Goal: Information Seeking & Learning: Learn about a topic

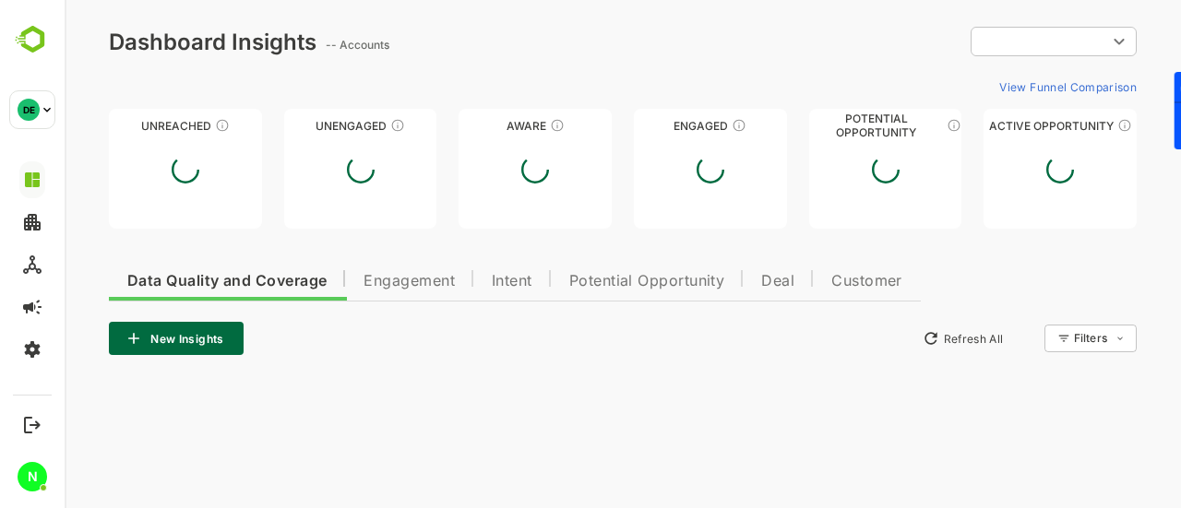
type input "**********"
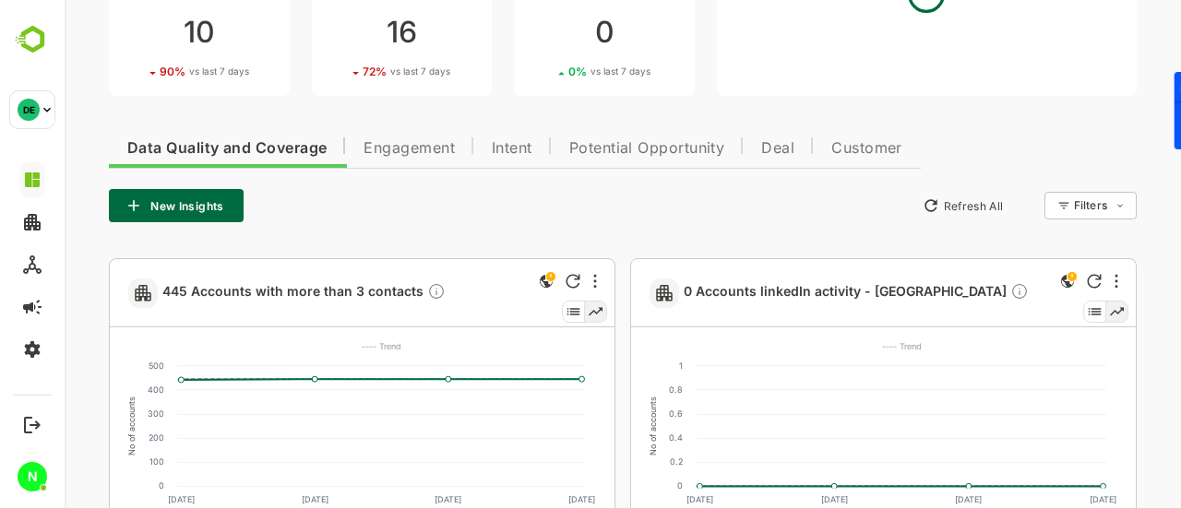
scroll to position [291, 0]
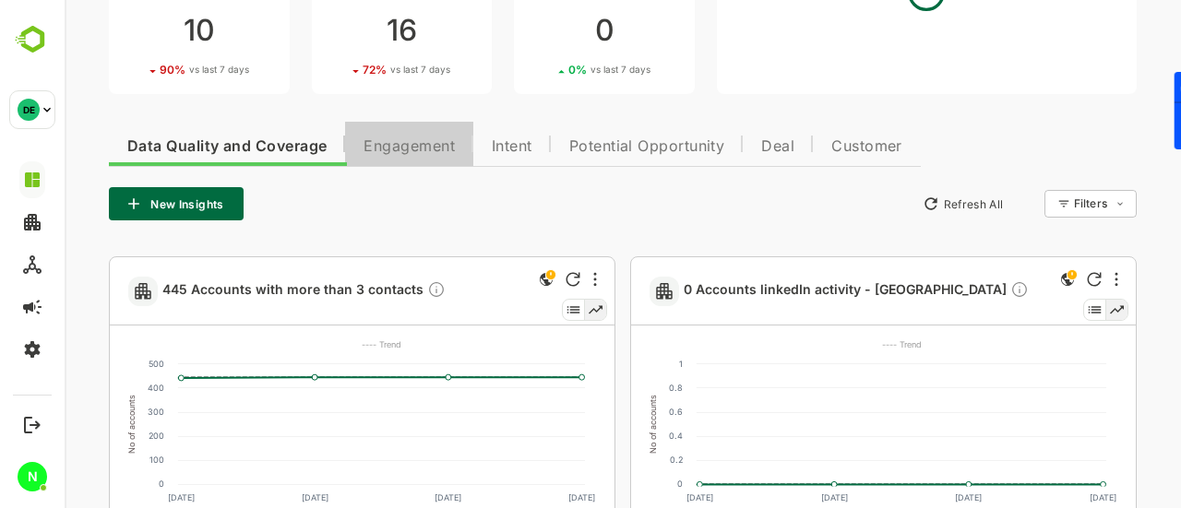
click at [436, 151] on span "Engagement" at bounding box center [408, 146] width 91 height 15
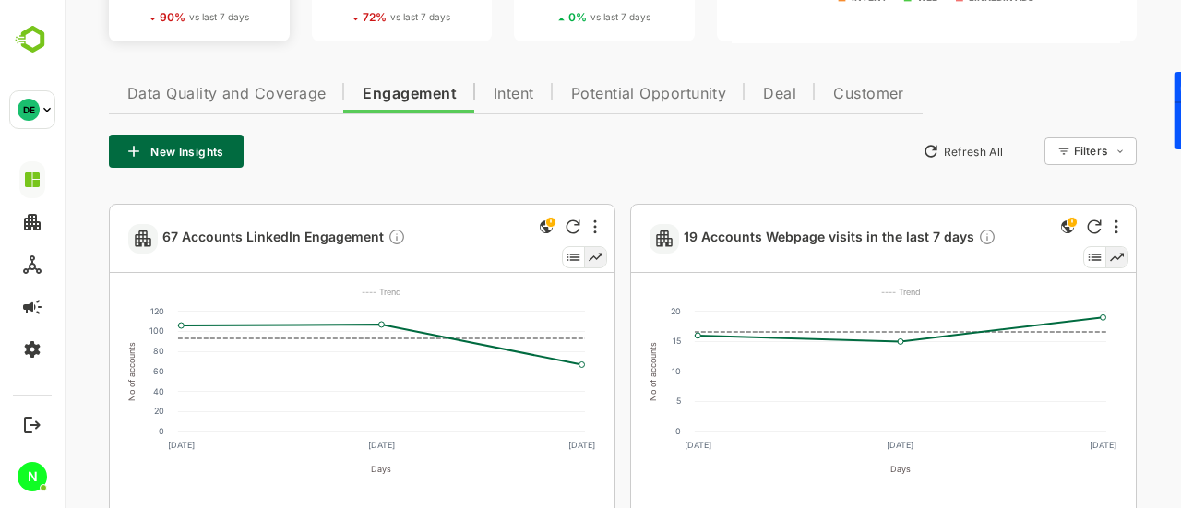
scroll to position [261, 0]
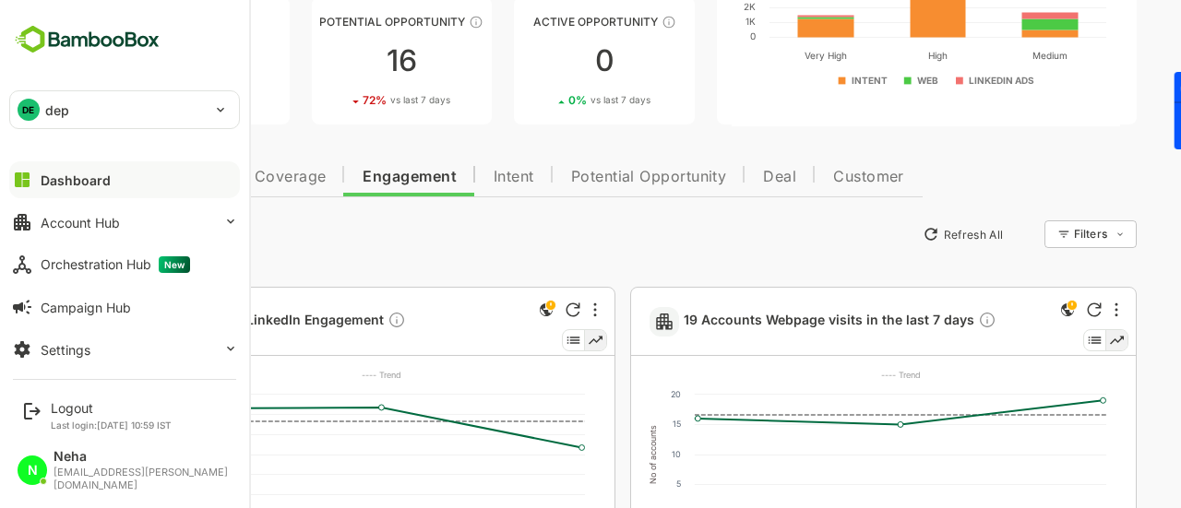
click at [55, 108] on p "dep" at bounding box center [57, 110] width 24 height 19
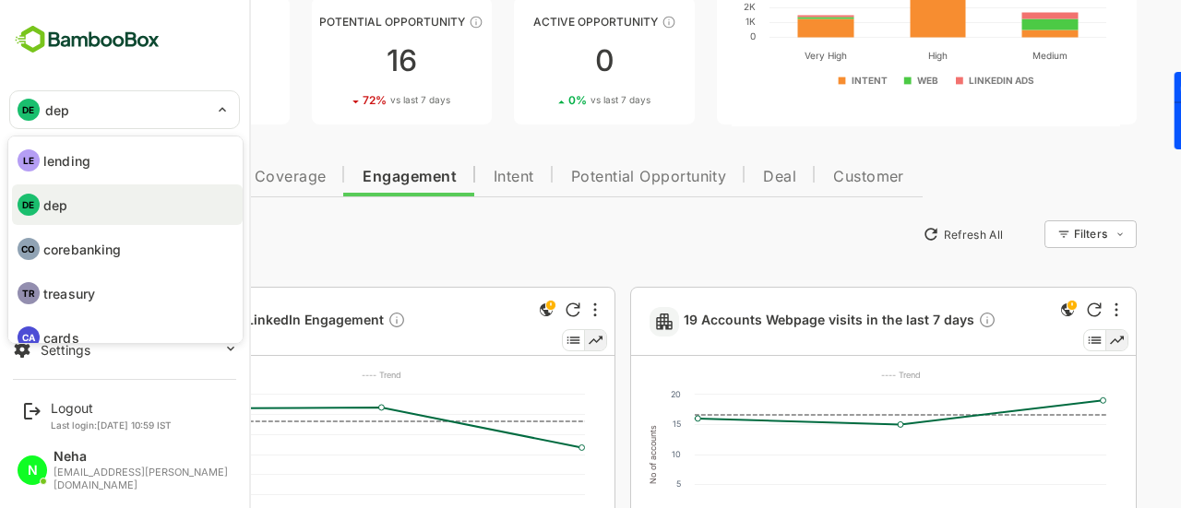
click at [78, 158] on p "lending" at bounding box center [66, 160] width 47 height 19
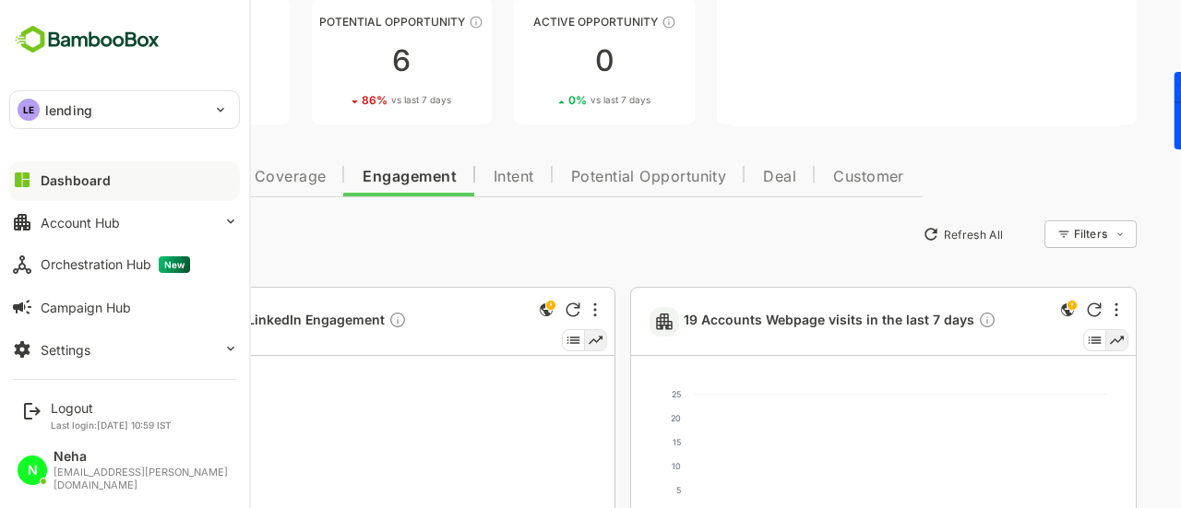
scroll to position [287, 0]
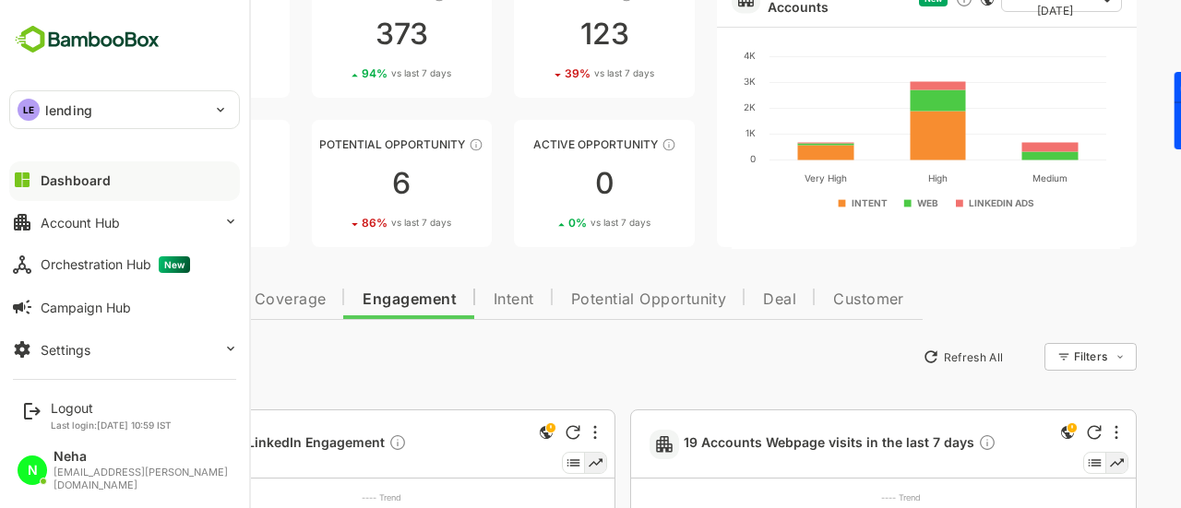
scroll to position [0, 0]
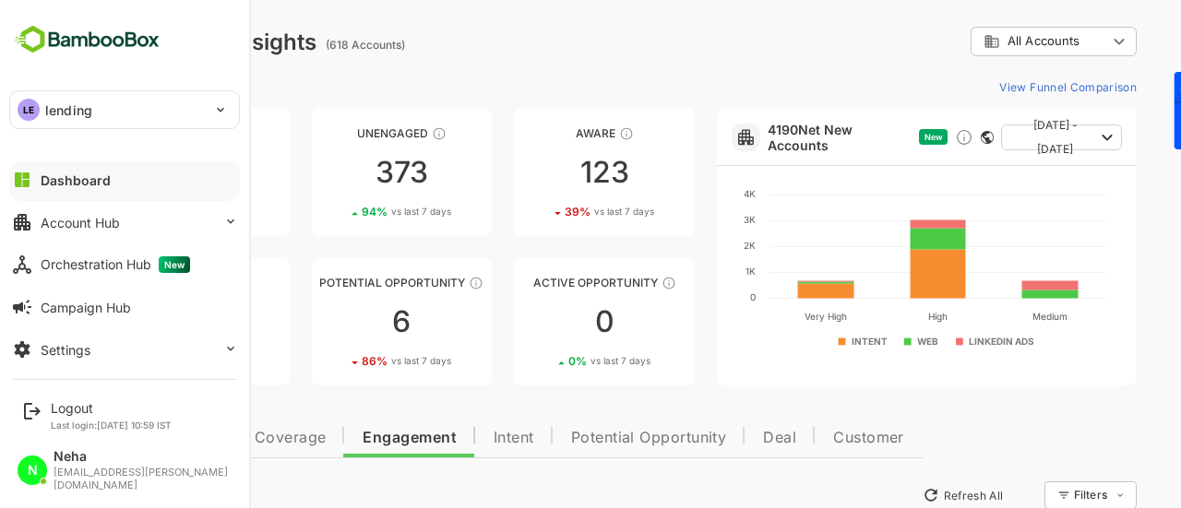
click at [546, 30] on div "**********" at bounding box center [622, 42] width 1027 height 30
click at [282, 80] on div "View Funnel Comparison" at bounding box center [622, 87] width 1027 height 30
click at [282, 50] on div "Dashboard Insights" at bounding box center [213, 42] width 208 height 27
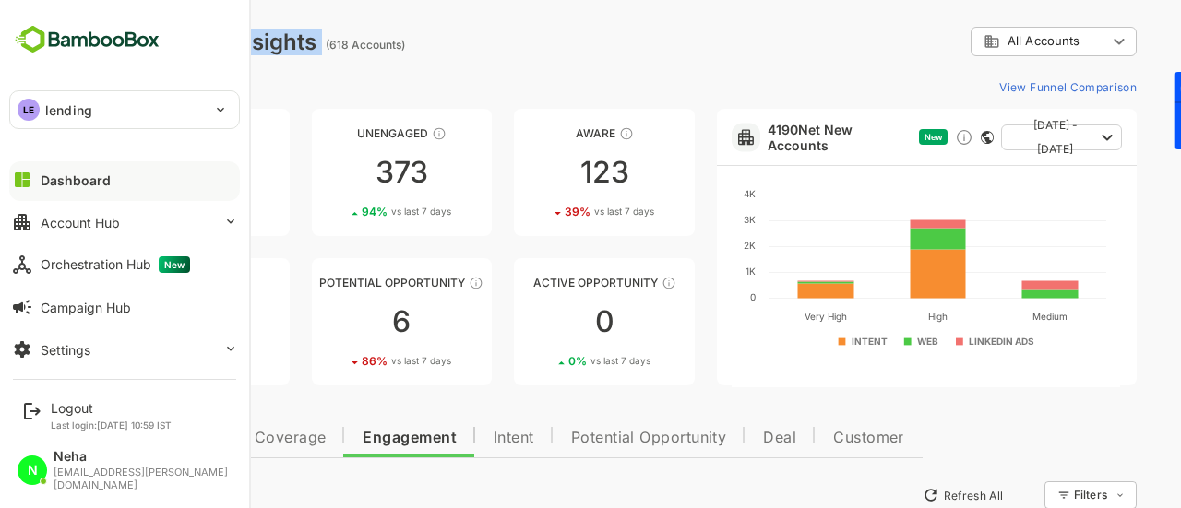
click at [282, 50] on div "Dashboard Insights" at bounding box center [213, 42] width 208 height 27
click at [520, 49] on div "**********" at bounding box center [622, 42] width 1027 height 30
click at [65, 112] on p "lending" at bounding box center [68, 110] width 47 height 19
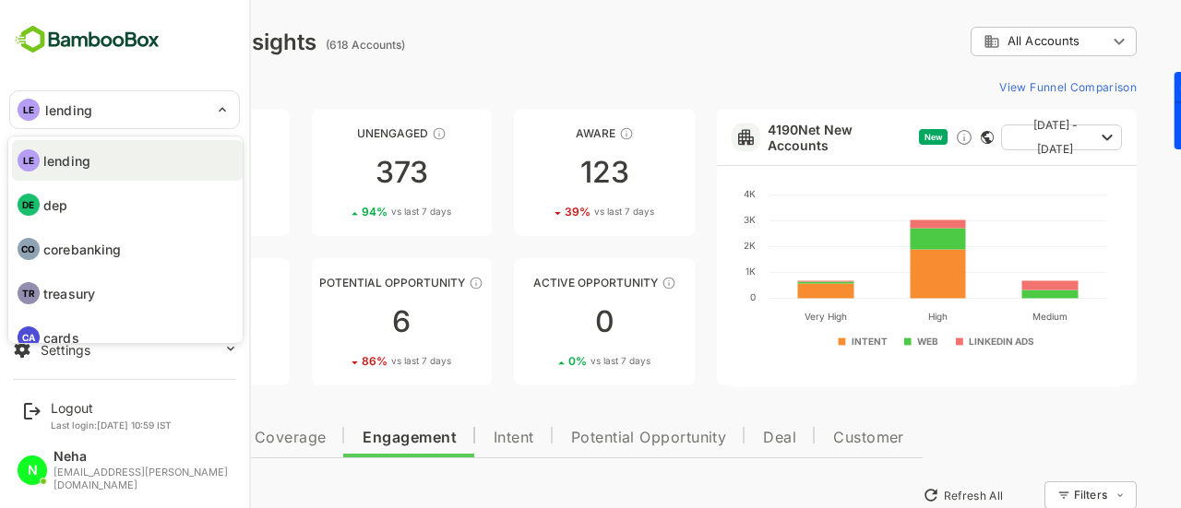
click at [57, 204] on p "dep" at bounding box center [55, 205] width 24 height 19
type input "***"
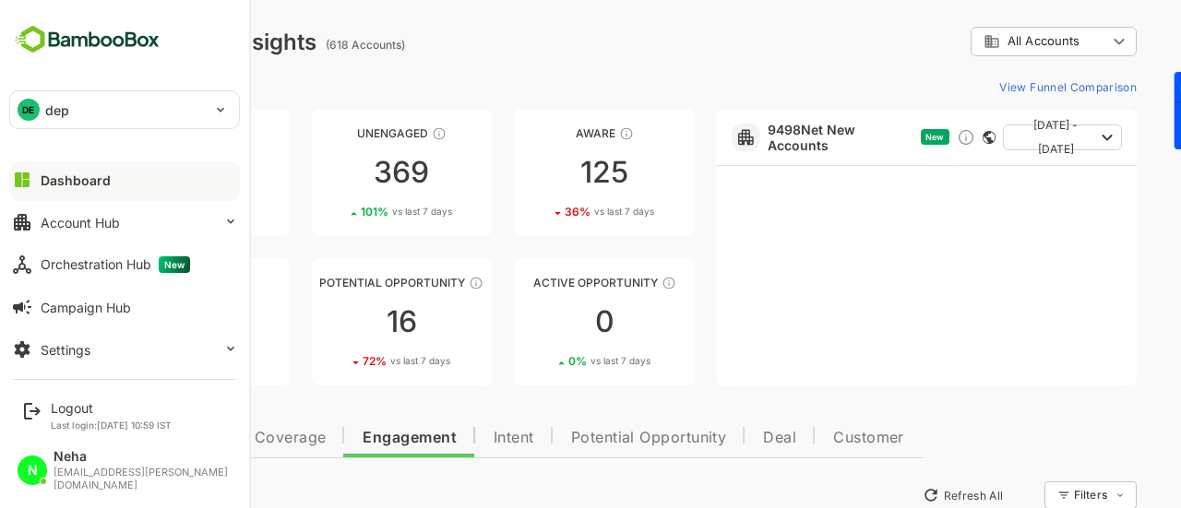
click at [581, 52] on div "**********" at bounding box center [622, 42] width 1027 height 30
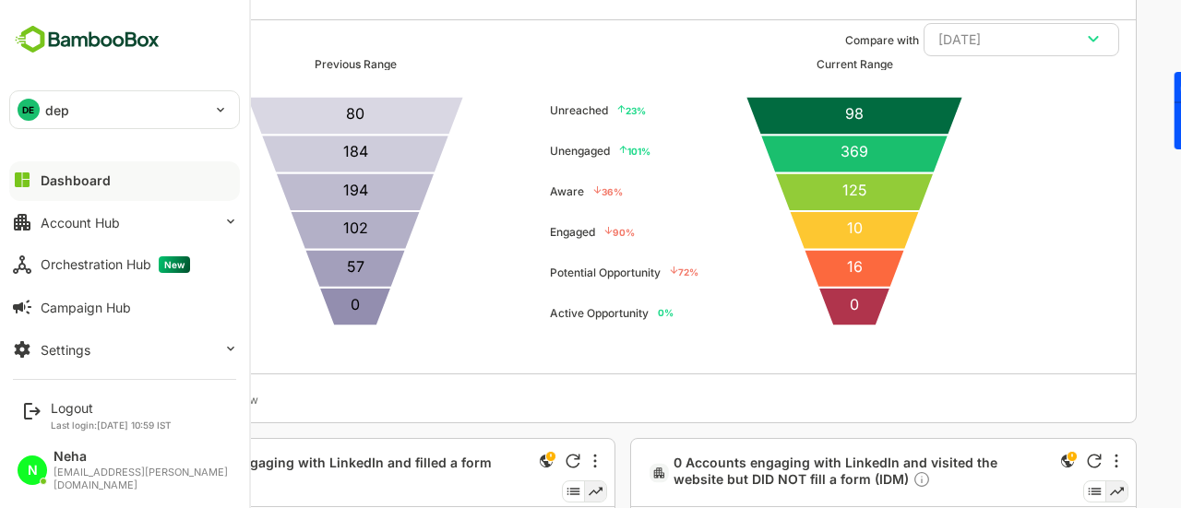
scroll to position [5521, 0]
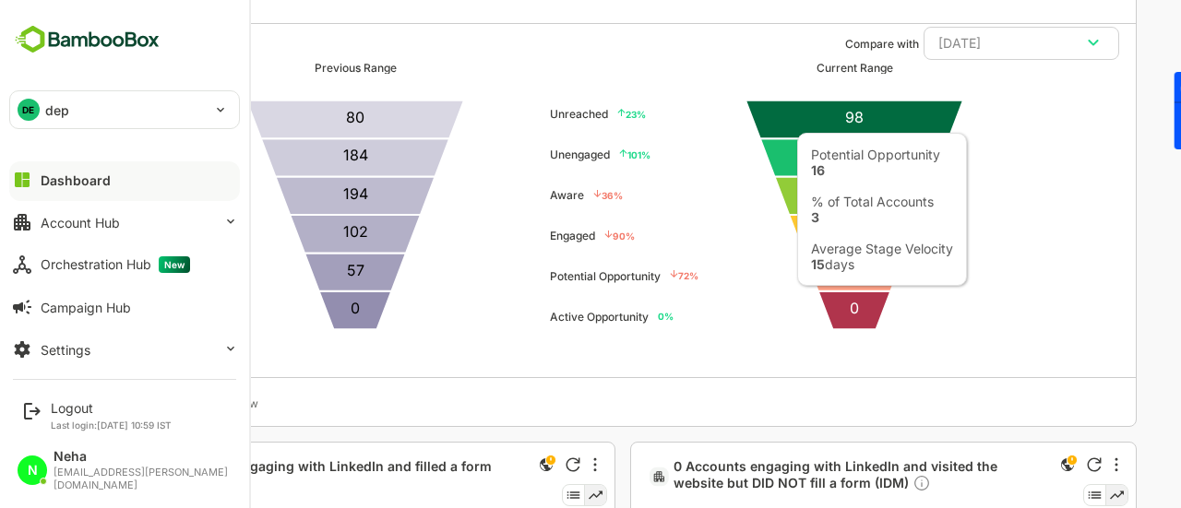
click at [869, 271] on icon at bounding box center [853, 272] width 101 height 38
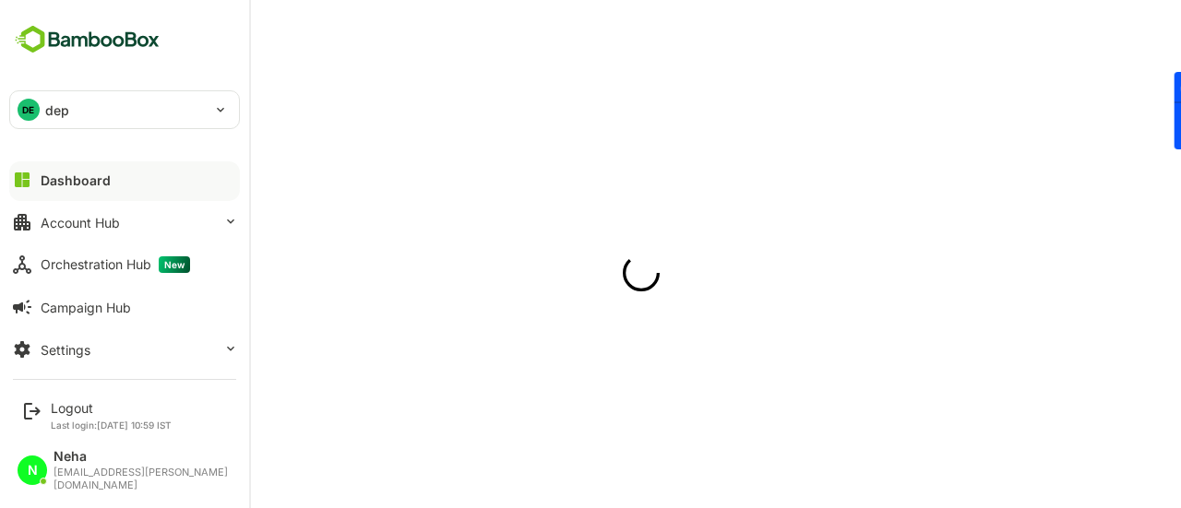
scroll to position [0, 0]
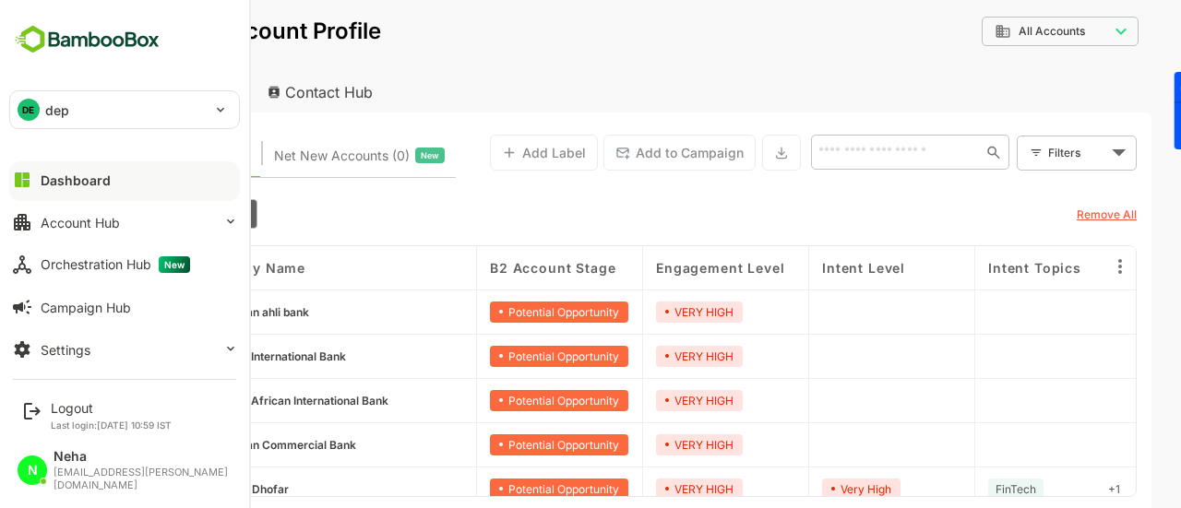
click at [441, 51] on div "**********" at bounding box center [622, 43] width 1057 height 57
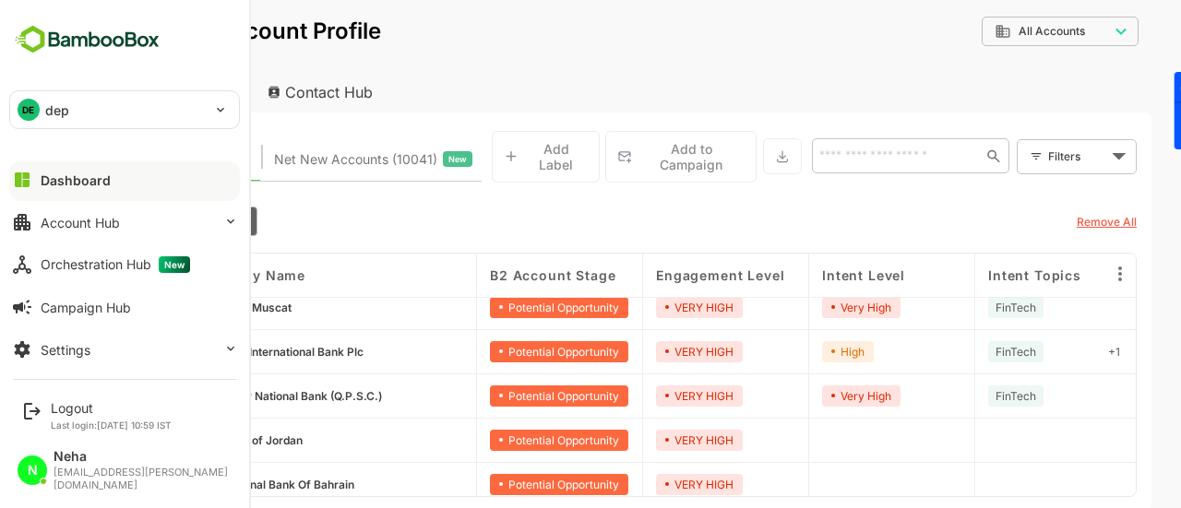
scroll to position [387, 0]
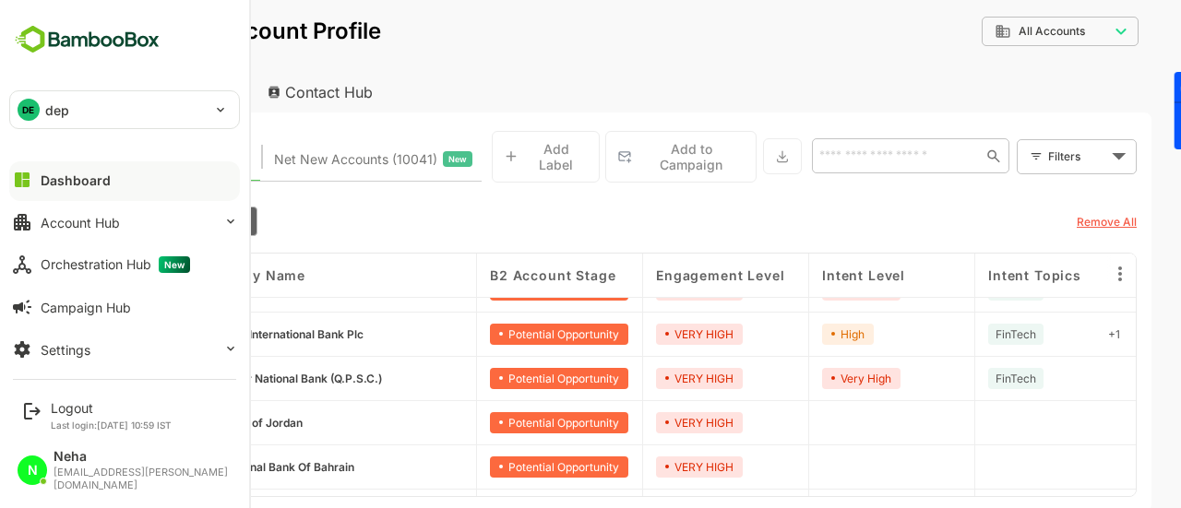
click at [625, 60] on div "**********" at bounding box center [622, 43] width 1057 height 57
click at [511, 50] on div "**********" at bounding box center [622, 43] width 1057 height 57
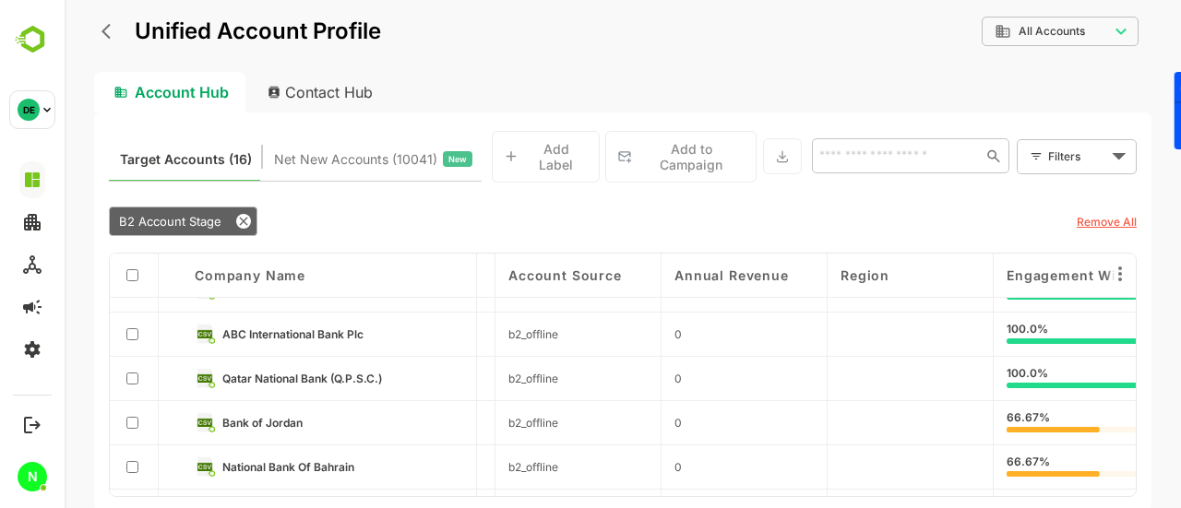
scroll to position [387, 2272]
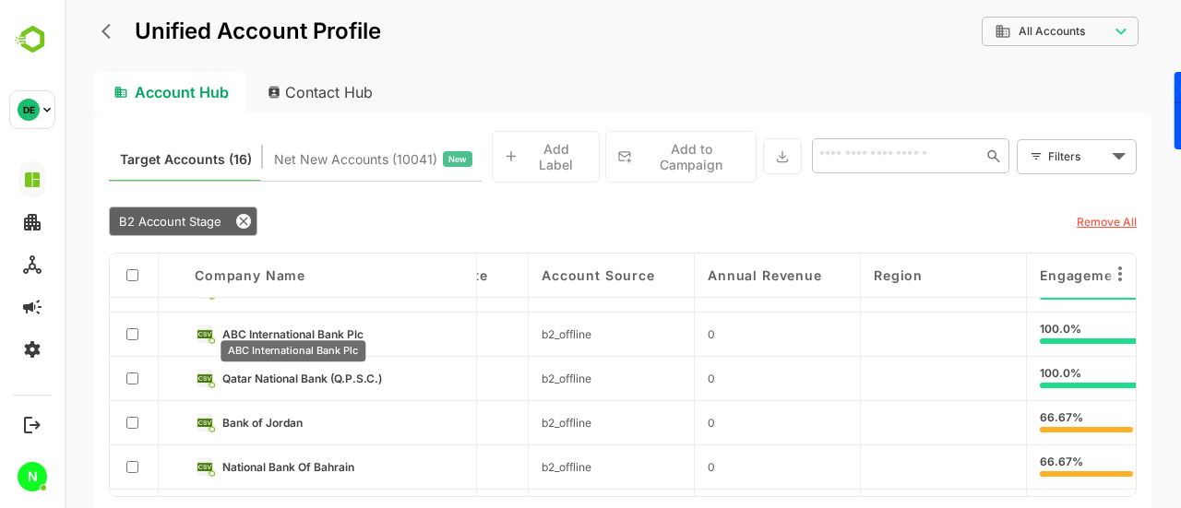
click at [314, 327] on span "ABC International Bank Plc" at bounding box center [291, 334] width 141 height 14
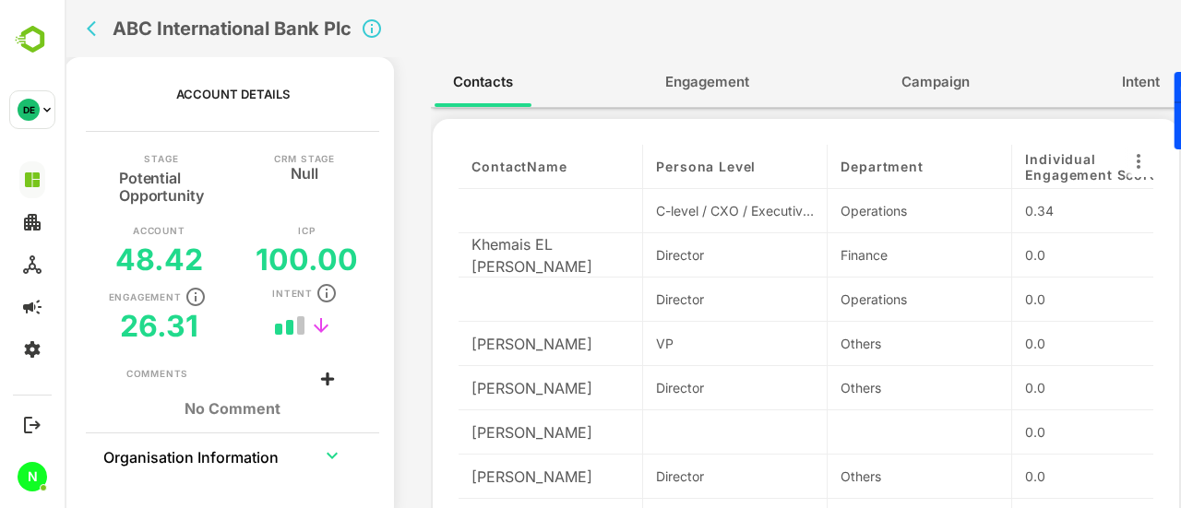
click at [719, 84] on span "Engagement" at bounding box center [707, 82] width 84 height 24
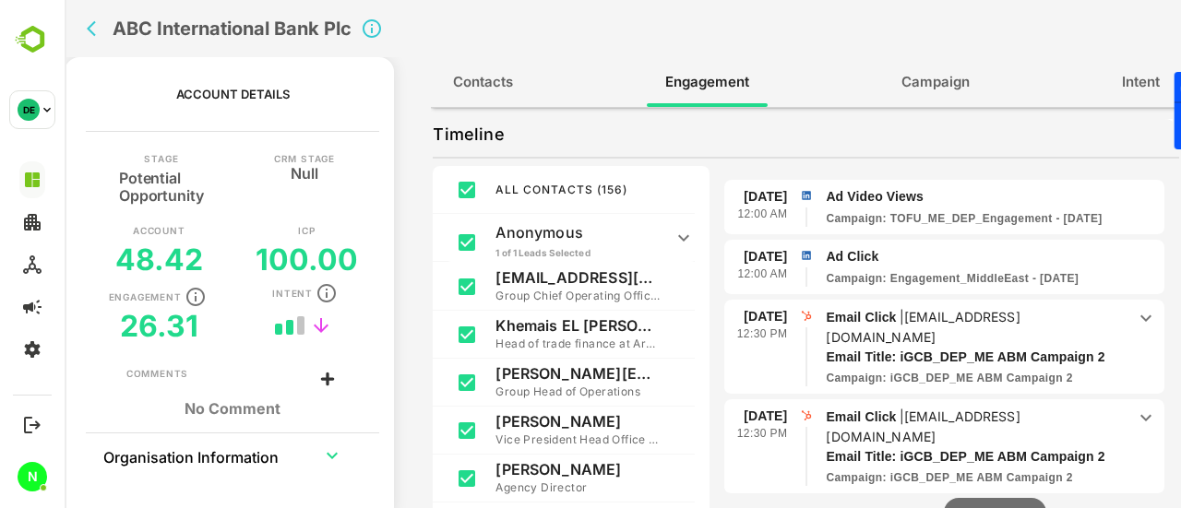
scroll to position [0, 0]
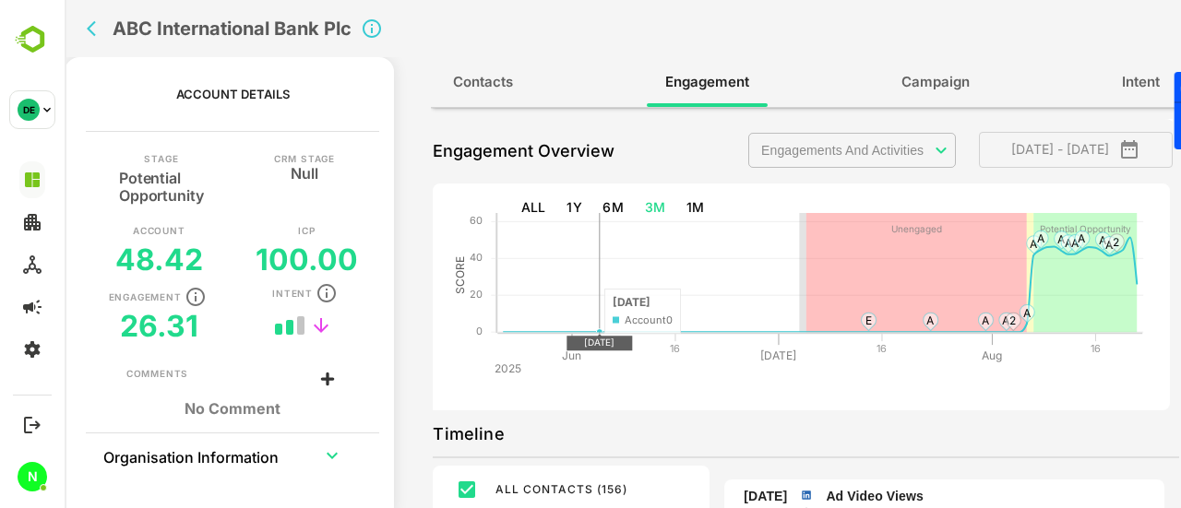
click at [540, 125] on div "**********" at bounding box center [806, 327] width 746 height 417
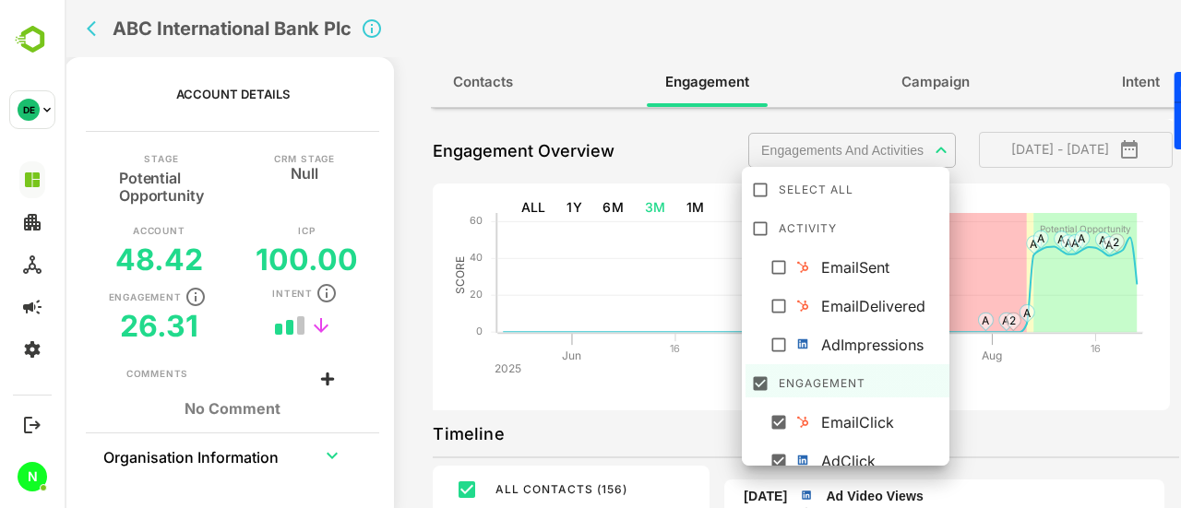
click at [856, 159] on body "**********" at bounding box center [623, 254] width 1116 height 508
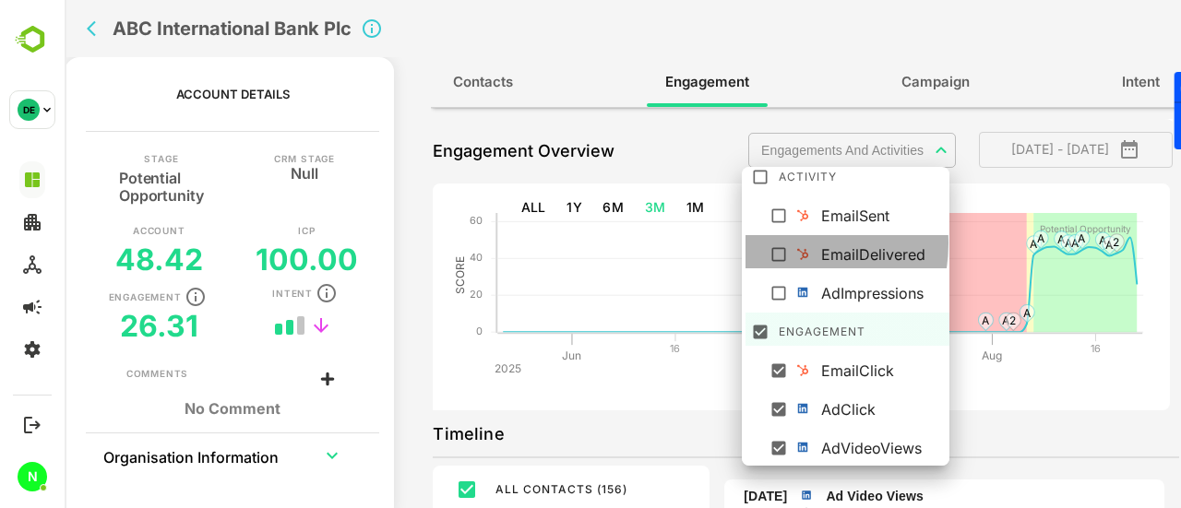
click at [775, 243] on div at bounding box center [782, 251] width 31 height 17
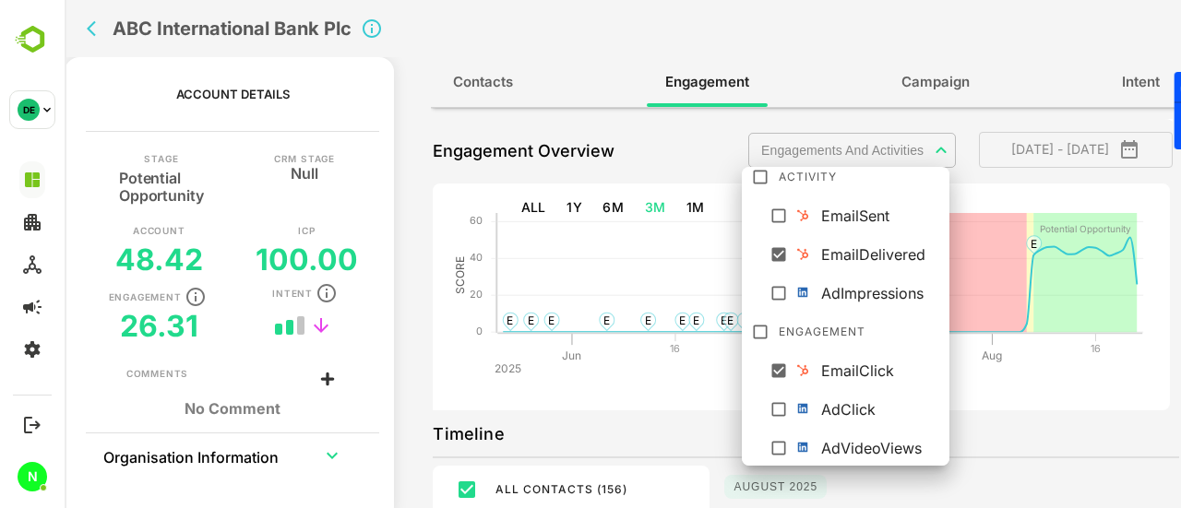
click at [840, 64] on div at bounding box center [623, 254] width 1116 height 508
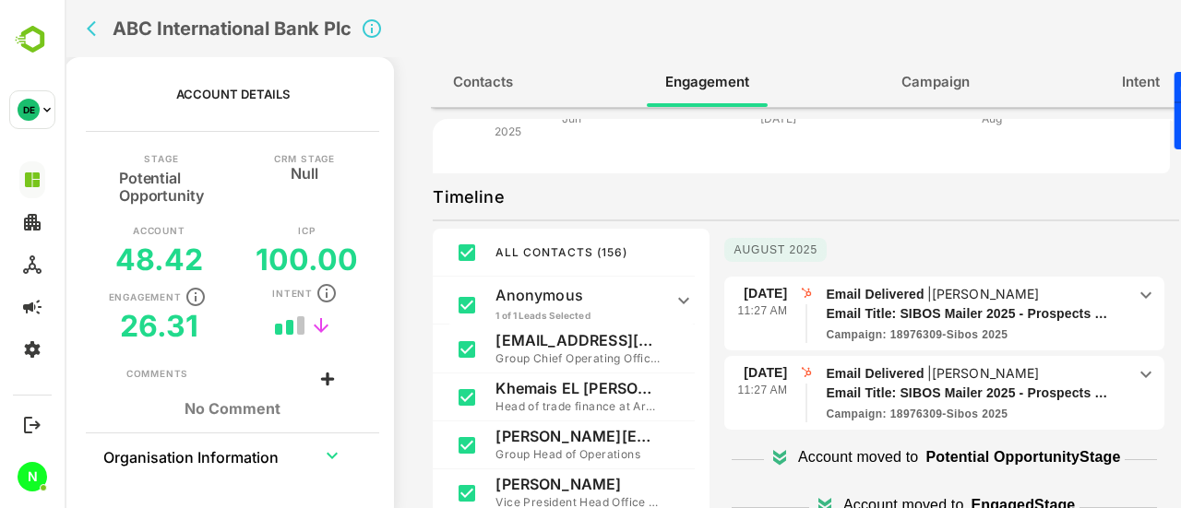
scroll to position [300, 0]
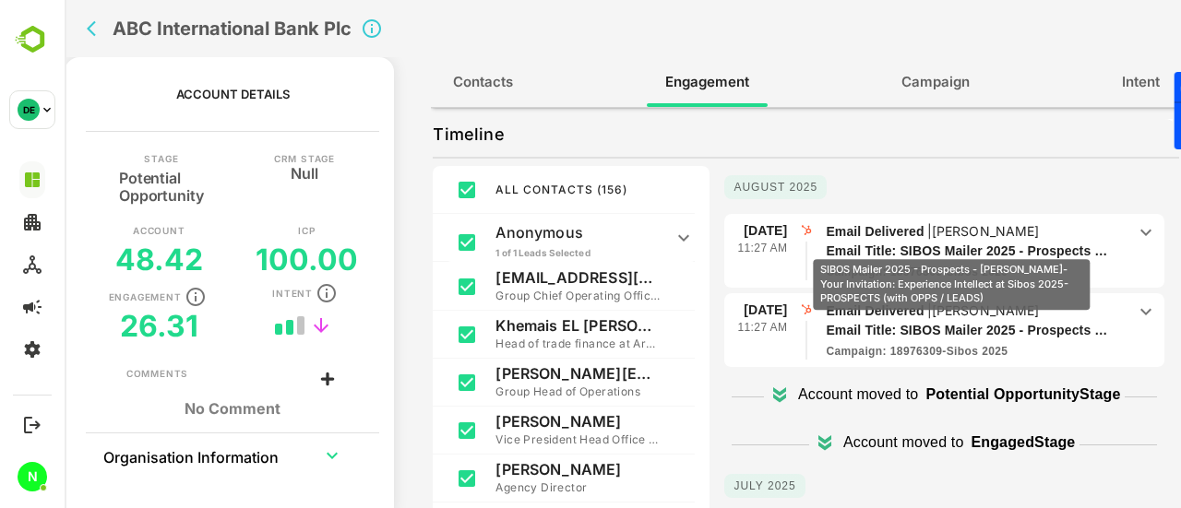
drag, startPoint x: 924, startPoint y: 244, endPoint x: 951, endPoint y: 246, distance: 26.8
click at [951, 246] on p "Email Title: SIBOS Mailer 2025 - Prospects - [PERSON_NAME]-Your Invitation: Exp…" at bounding box center [967, 251] width 284 height 19
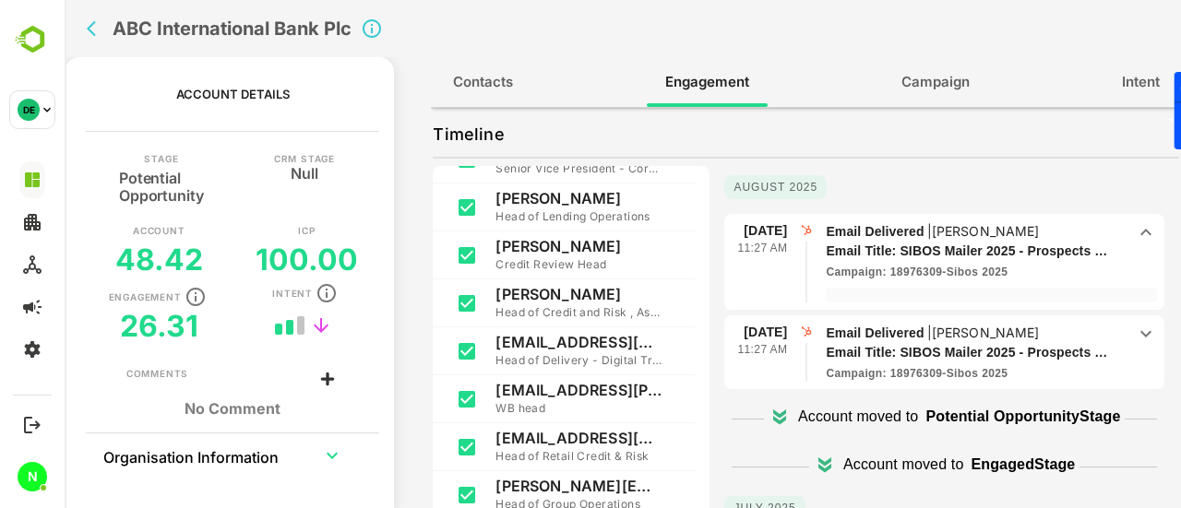
scroll to position [0, 0]
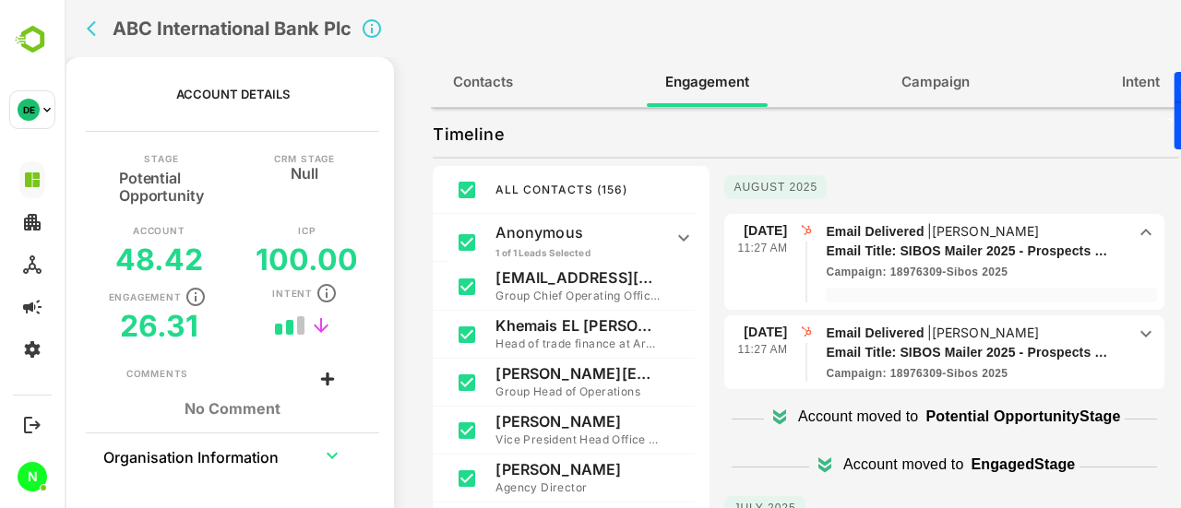
click at [868, 425] on p "Account moved to" at bounding box center [858, 417] width 120 height 22
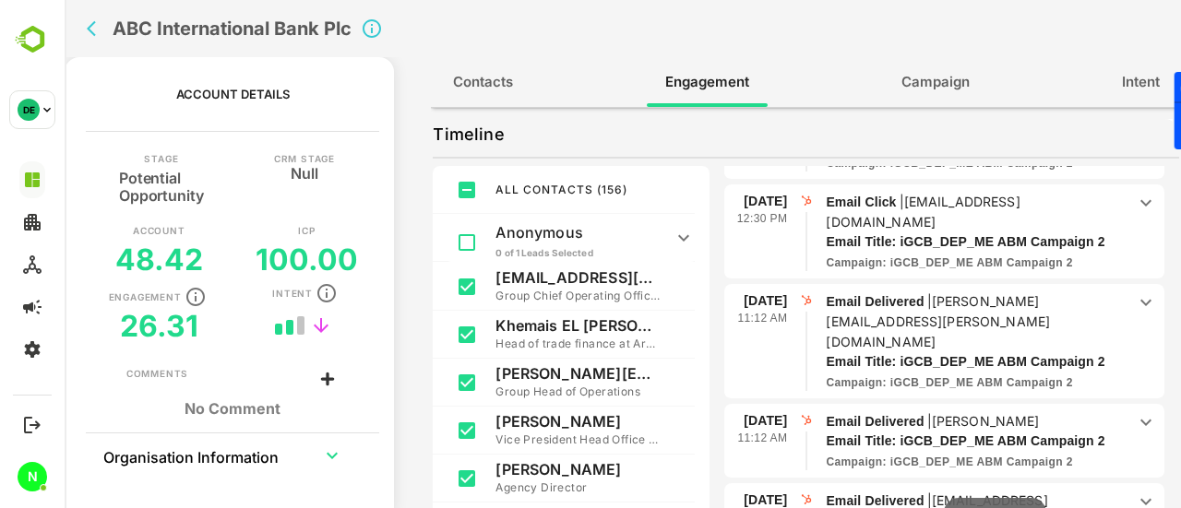
click at [321, 326] on icon "trend" at bounding box center [321, 325] width 15 height 15
click at [290, 328] on rect at bounding box center [289, 327] width 7 height 15
click at [229, 469] on th "Organisation Information" at bounding box center [201, 455] width 198 height 44
click at [330, 466] on icon "expand row" at bounding box center [332, 456] width 22 height 22
click at [510, 85] on span "Contacts" at bounding box center [483, 82] width 60 height 24
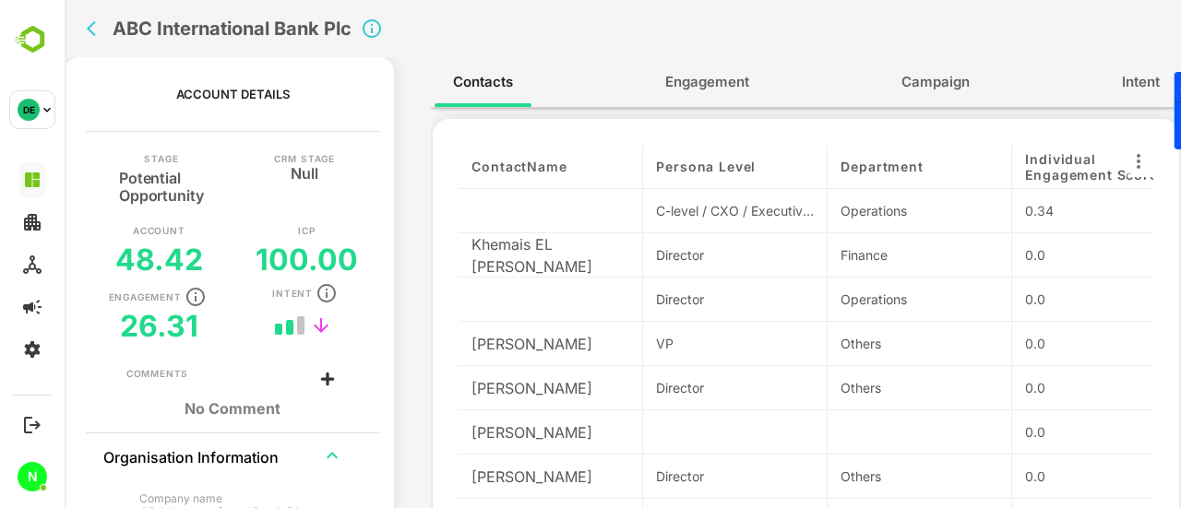
scroll to position [24, 0]
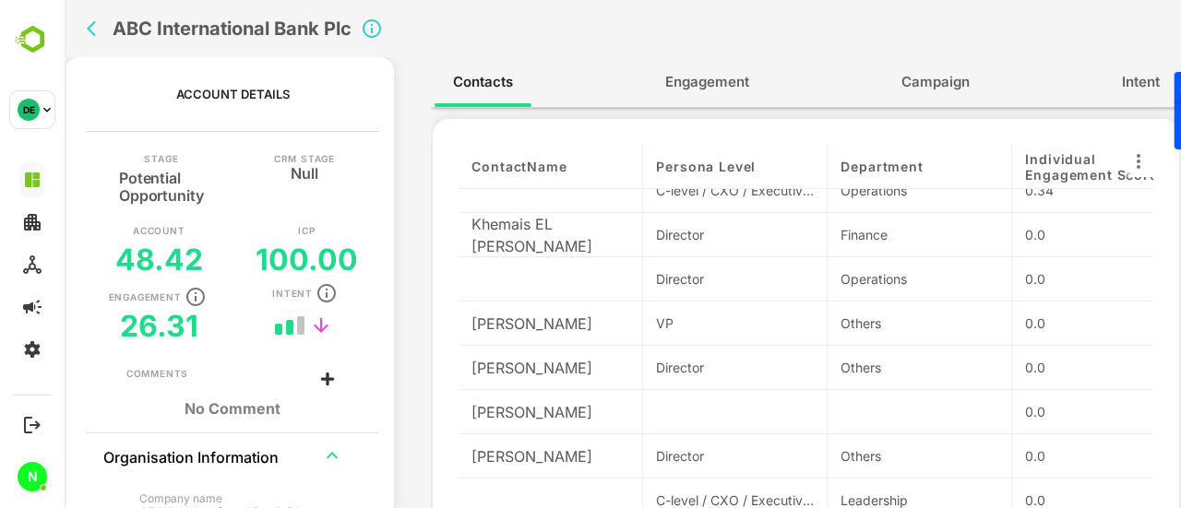
click at [95, 34] on icon "back" at bounding box center [96, 28] width 18 height 18
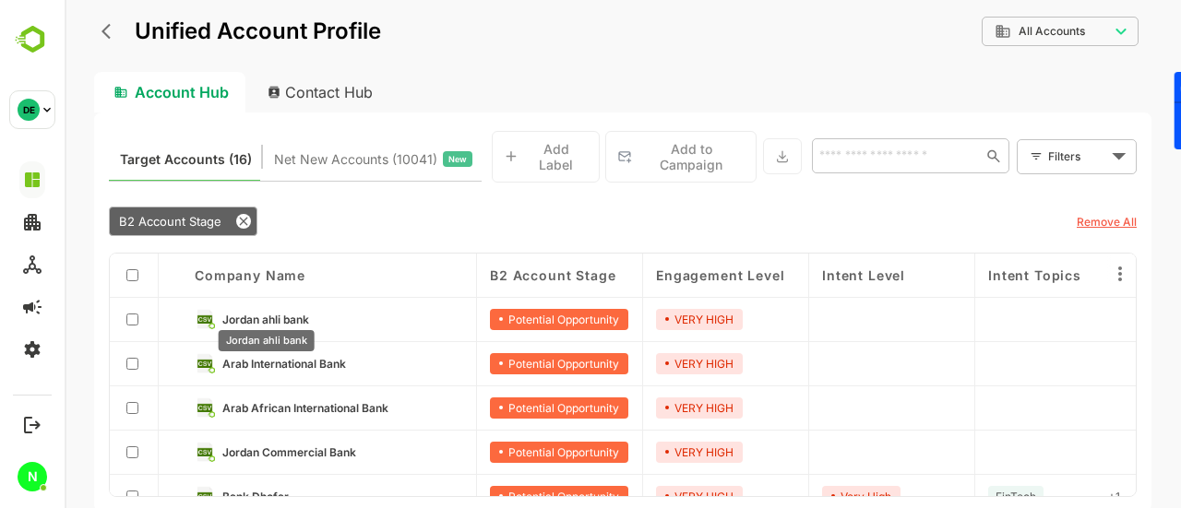
click at [245, 314] on span "Jordan ahli bank" at bounding box center [265, 320] width 87 height 14
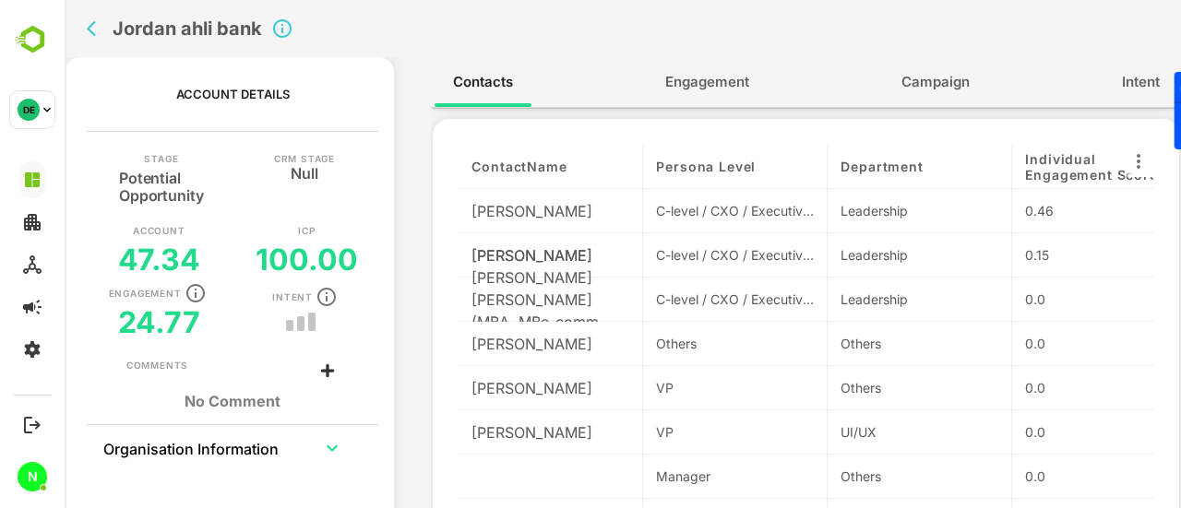
click at [716, 99] on button "Engagement" at bounding box center [707, 82] width 121 height 44
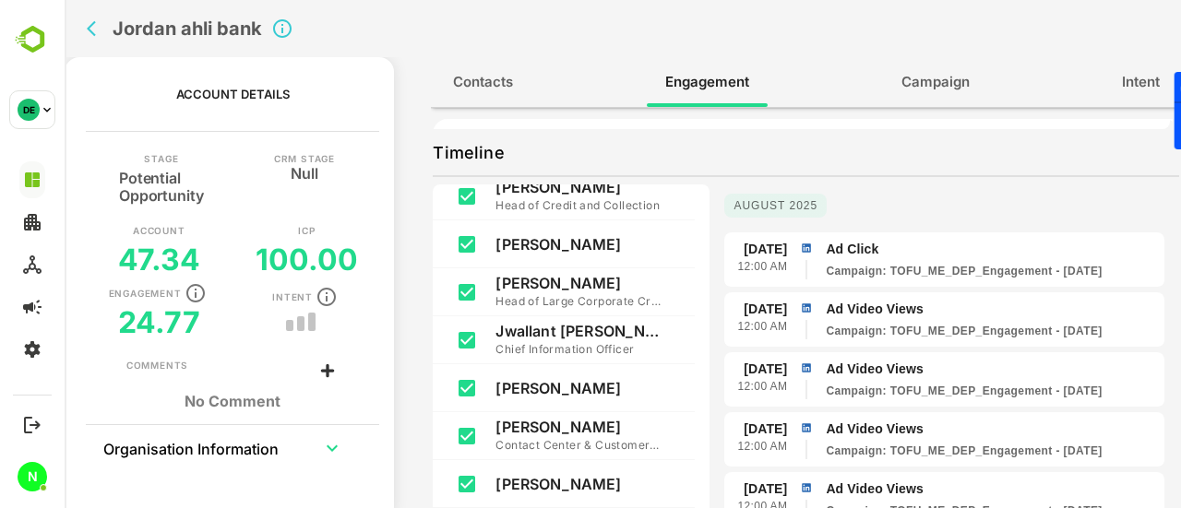
scroll to position [279, 0]
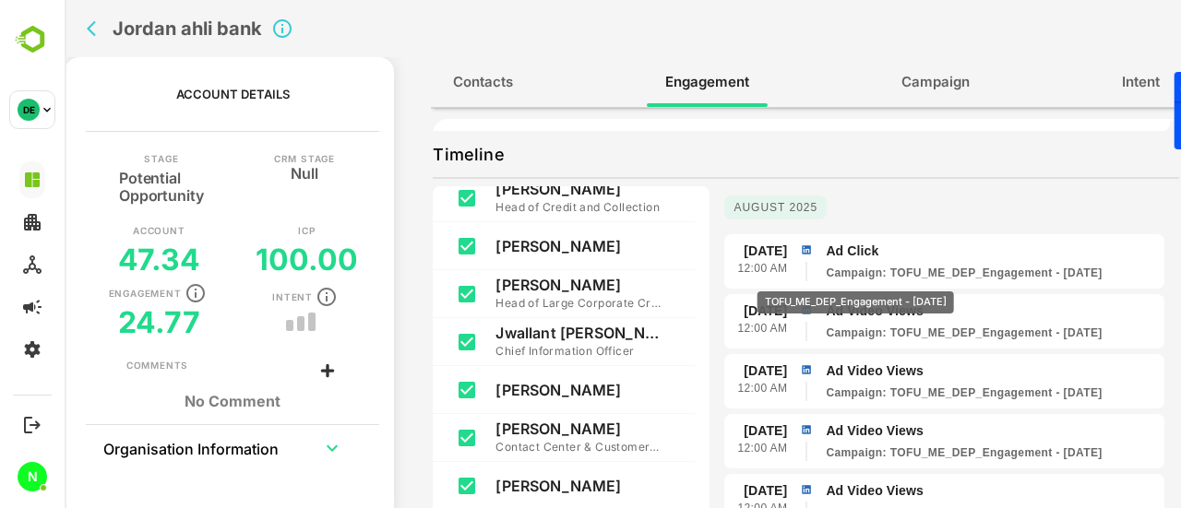
click at [869, 279] on p "Campaign : TOFU_ME_DEP_Engagement - [DATE]" at bounding box center [963, 273] width 276 height 17
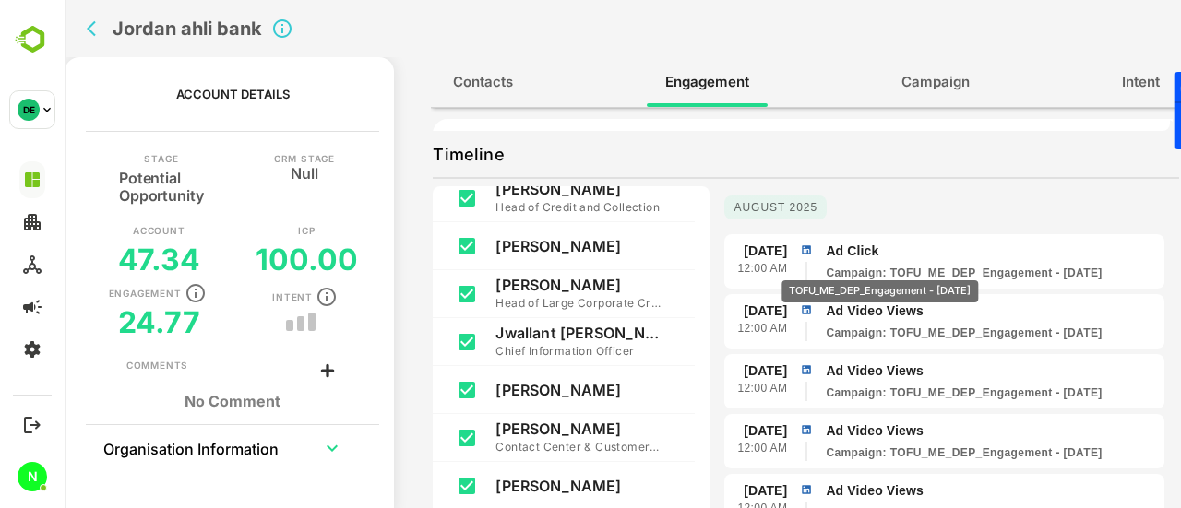
click at [894, 267] on p "Campaign : TOFU_ME_DEP_Engagement - [DATE]" at bounding box center [963, 273] width 276 height 17
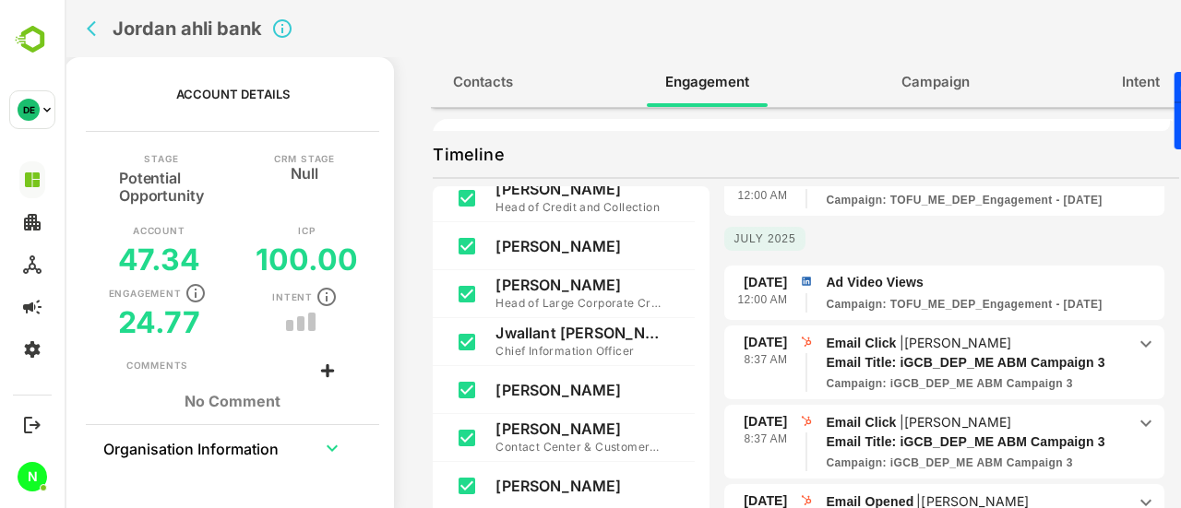
scroll to position [831, 0]
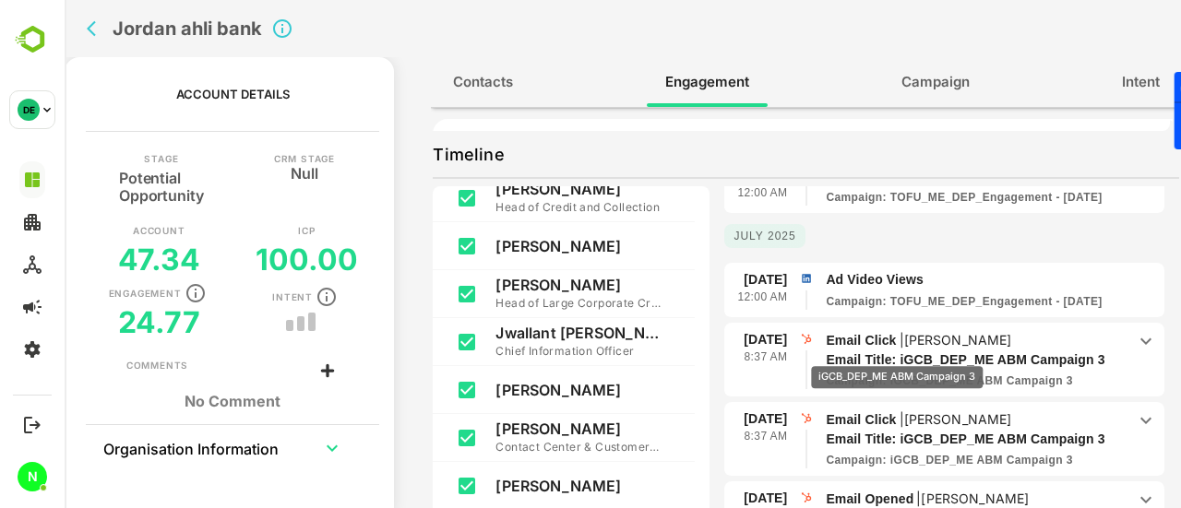
click at [896, 353] on p "Email Title: iGCB_DEP_ME ABM Campaign 3" at bounding box center [967, 359] width 284 height 19
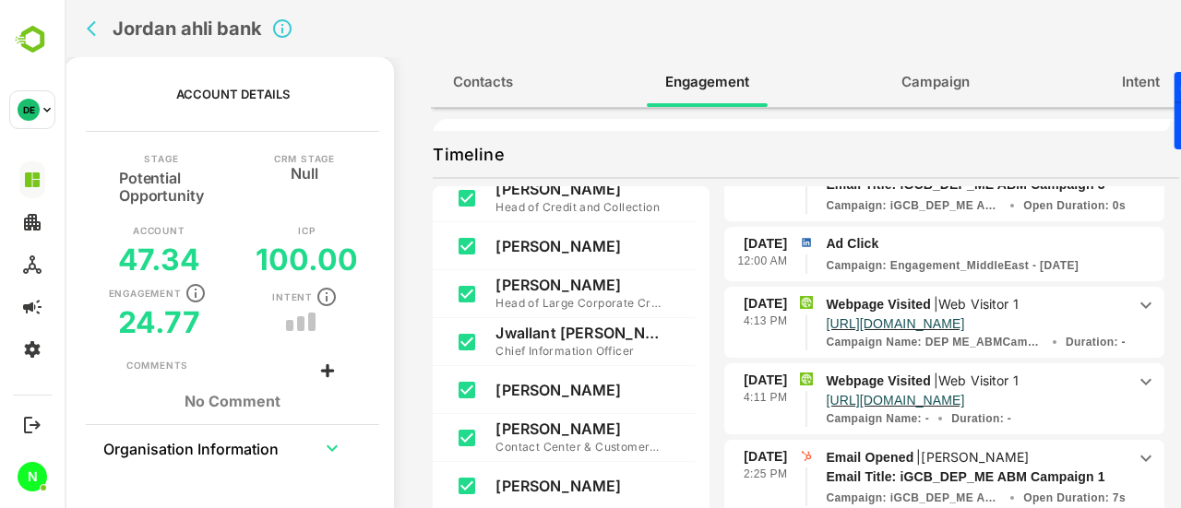
scroll to position [1163, 0]
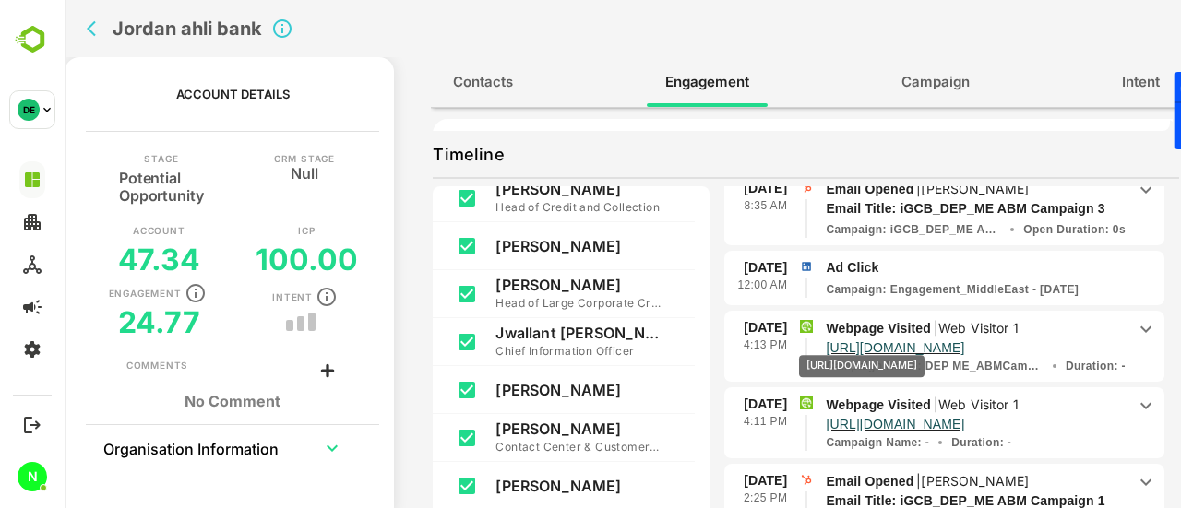
click at [890, 342] on p "[URL][DOMAIN_NAME]" at bounding box center [894, 347] width 138 height 18
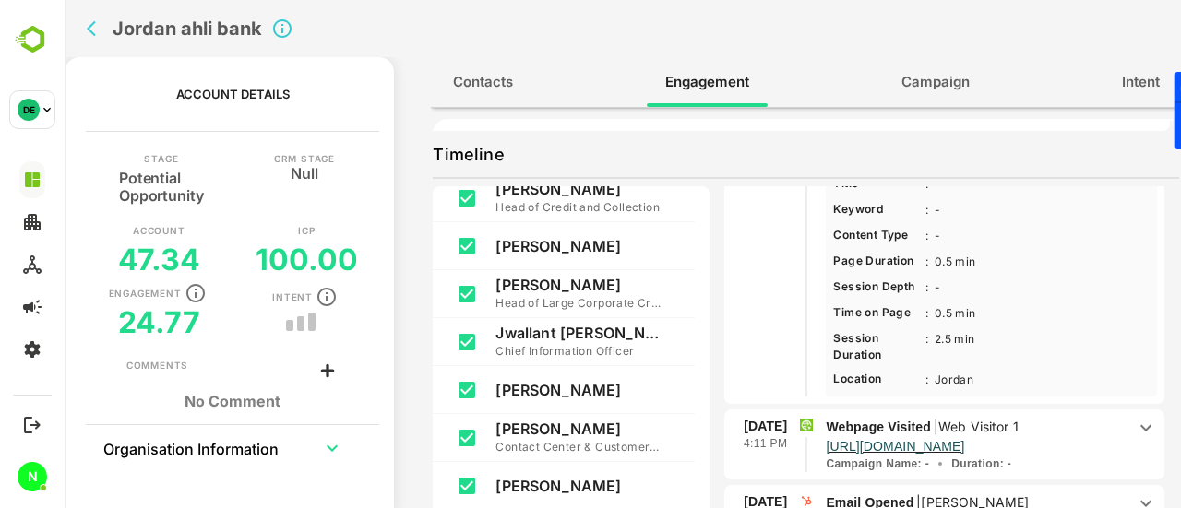
scroll to position [1404, 0]
click at [935, 440] on p "[URL][DOMAIN_NAME]" at bounding box center [894, 445] width 138 height 18
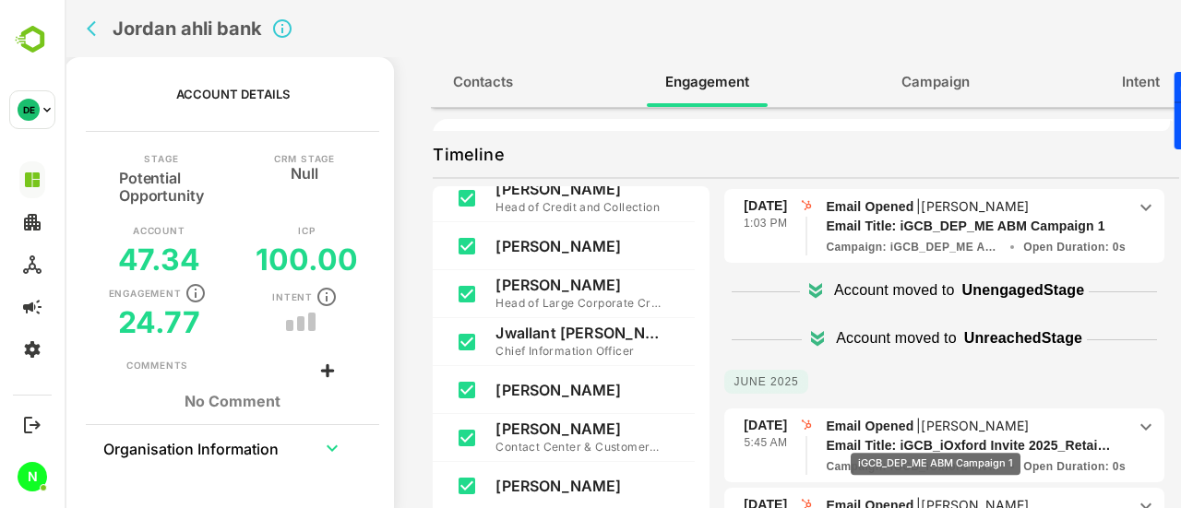
scroll to position [2197, 0]
click at [157, 37] on h2 "Jordan ahli bank" at bounding box center [187, 29] width 149 height 22
click at [96, 30] on icon "back" at bounding box center [96, 28] width 18 height 18
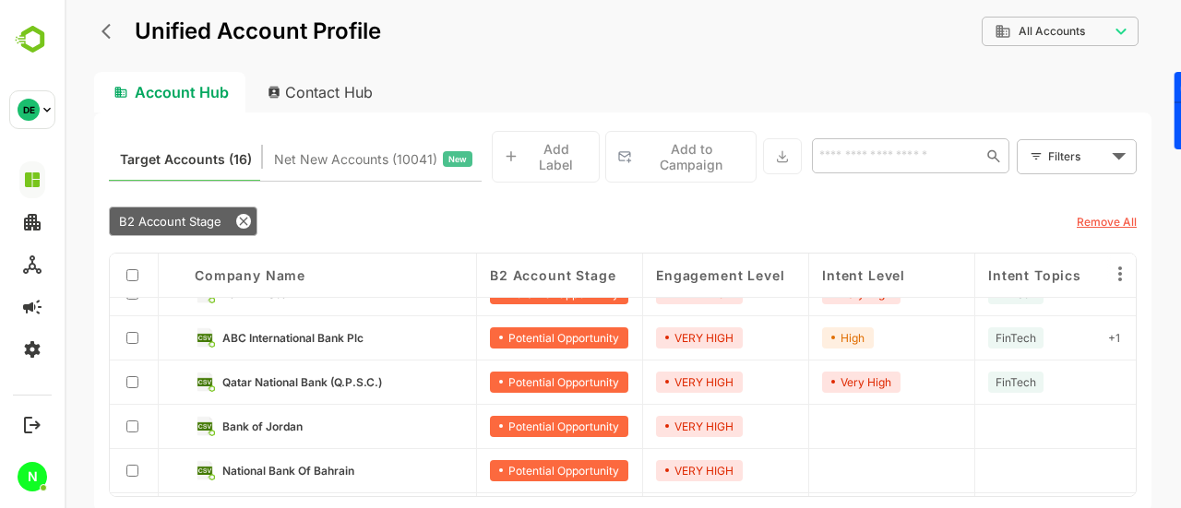
scroll to position [387, 0]
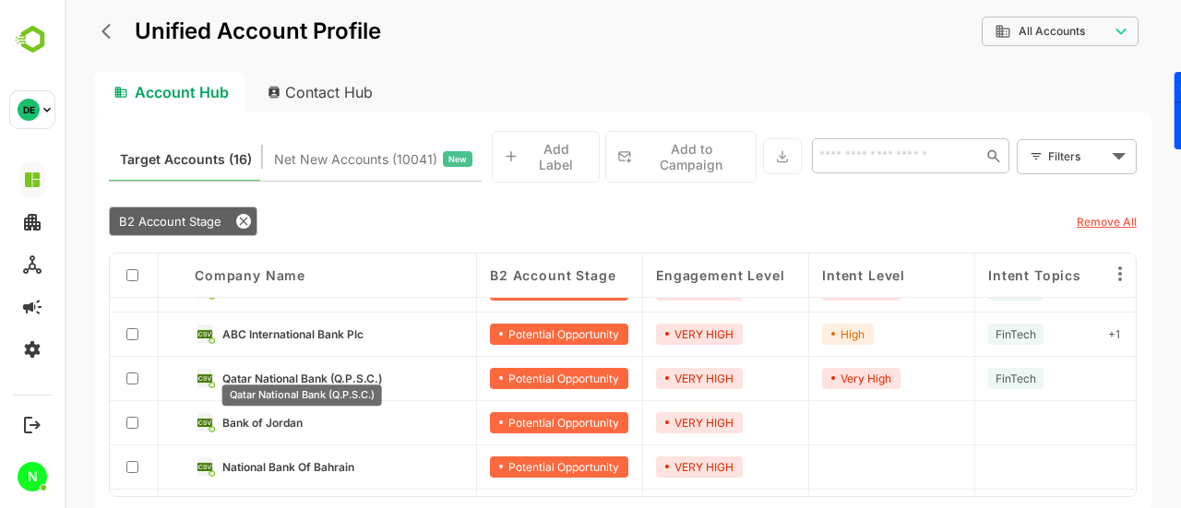
click at [295, 372] on span "Qatar National Bank (Q.P.S.C.)" at bounding box center [302, 379] width 160 height 14
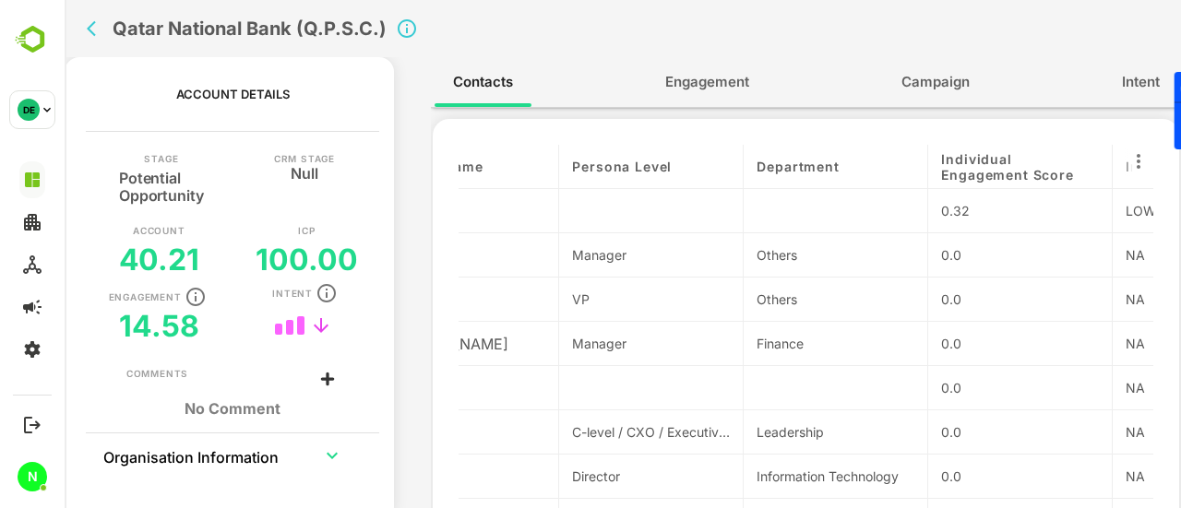
scroll to position [0, 85]
click at [1124, 78] on span "Intent" at bounding box center [1140, 82] width 38 height 24
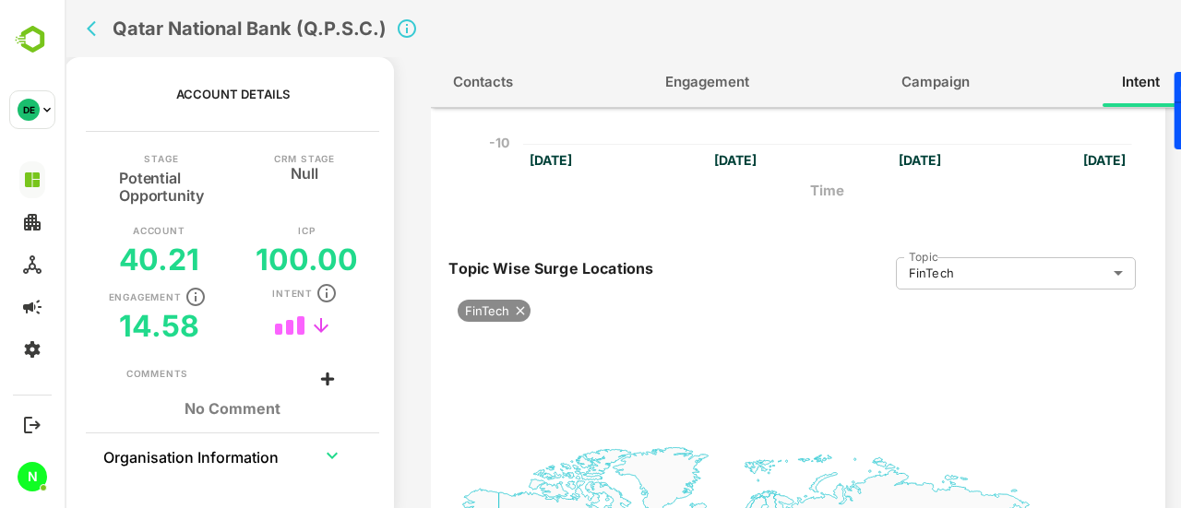
scroll to position [413, 14]
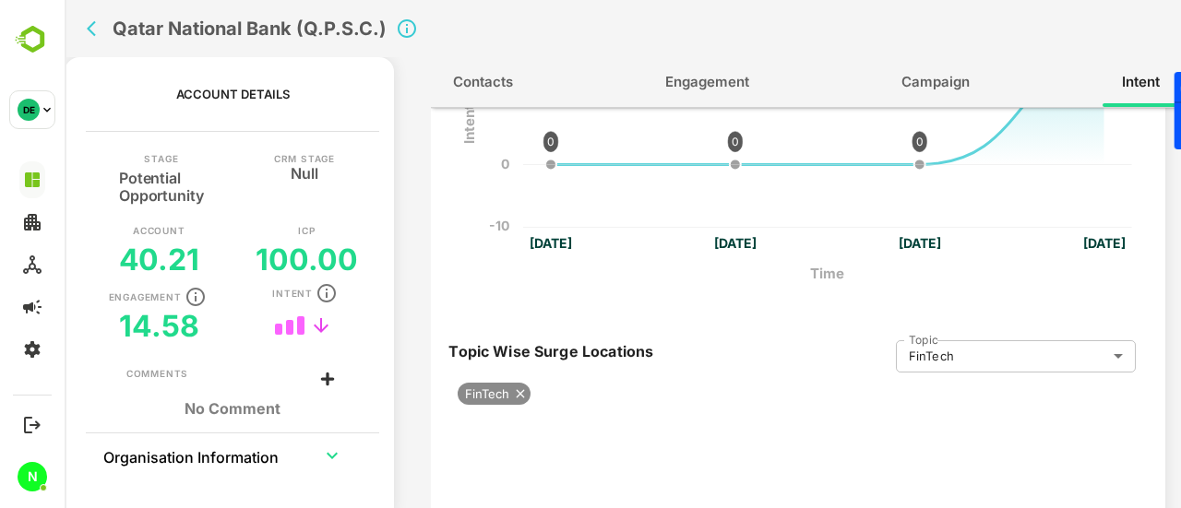
click at [520, 396] on icon at bounding box center [520, 393] width 15 height 15
click at [953, 369] on body "Qatar National Bank (Q.P.S.C.) Account Details Stage Potential Opportunity CRM …" at bounding box center [623, 254] width 1116 height 508
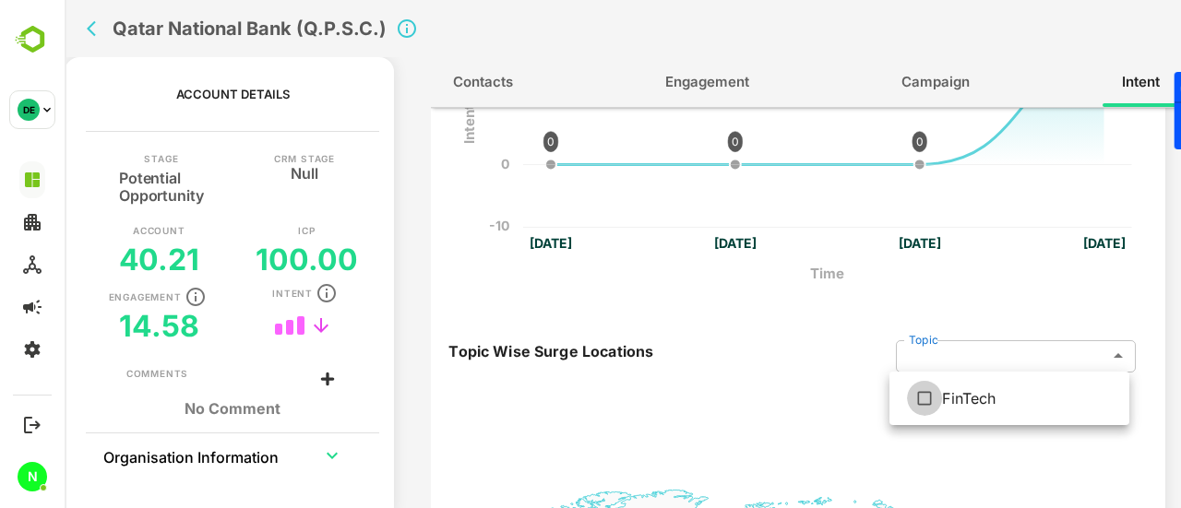
type input "*******"
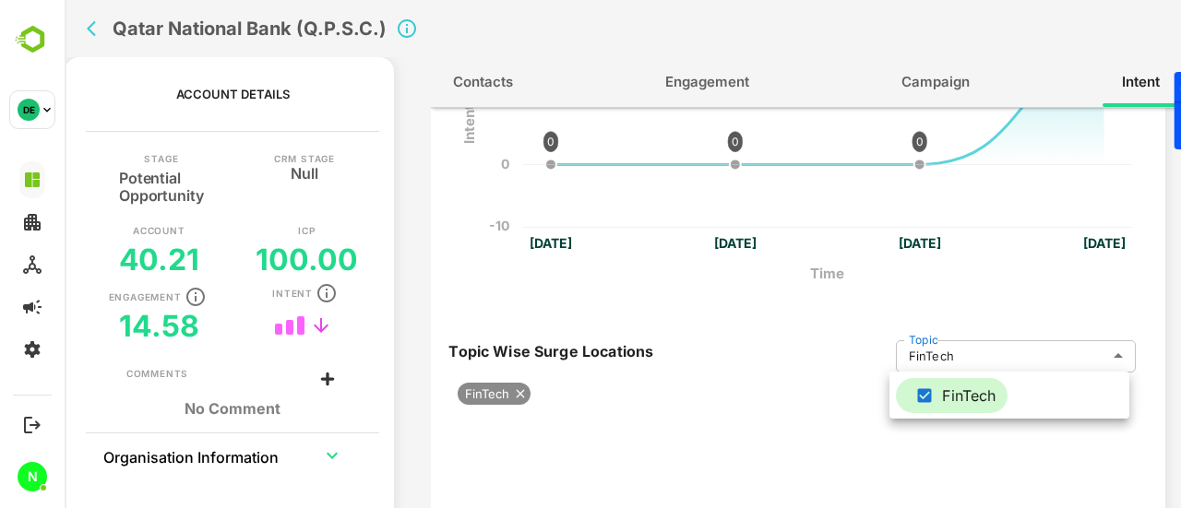
click at [752, 355] on div at bounding box center [623, 254] width 1116 height 508
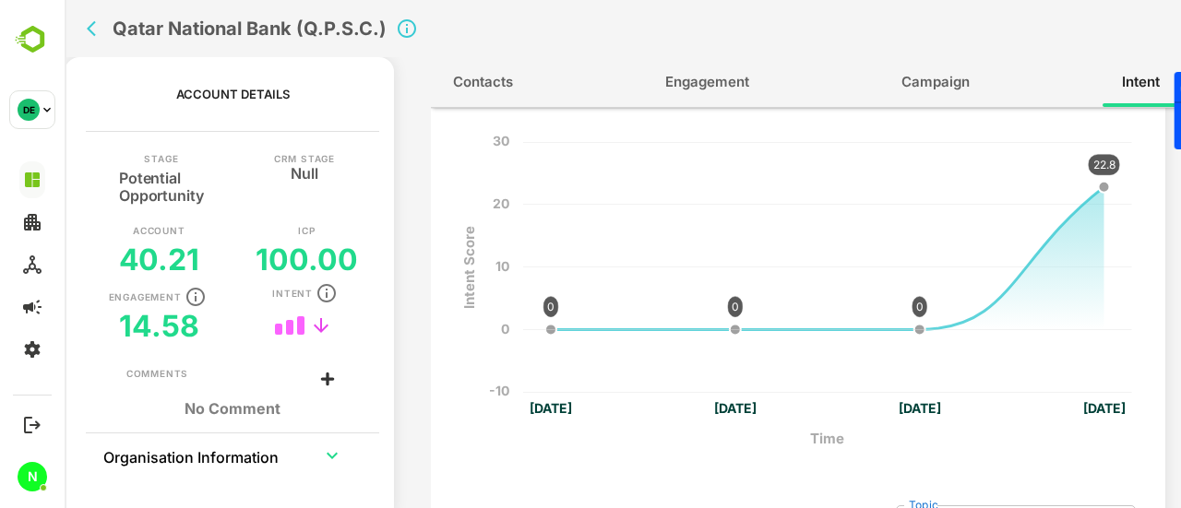
scroll to position [158, 14]
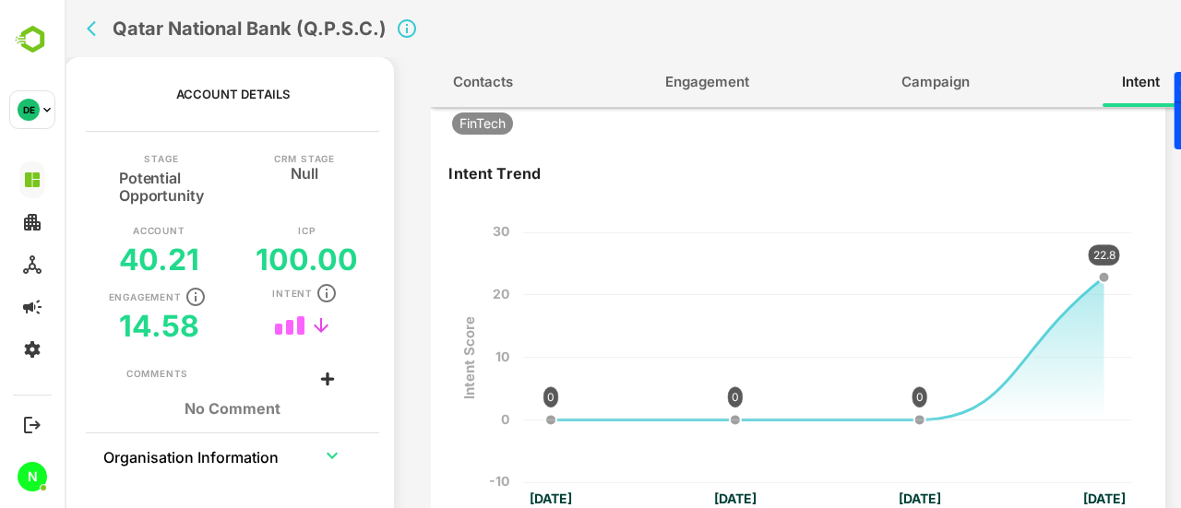
click at [1090, 333] on icon at bounding box center [827, 349] width 553 height 143
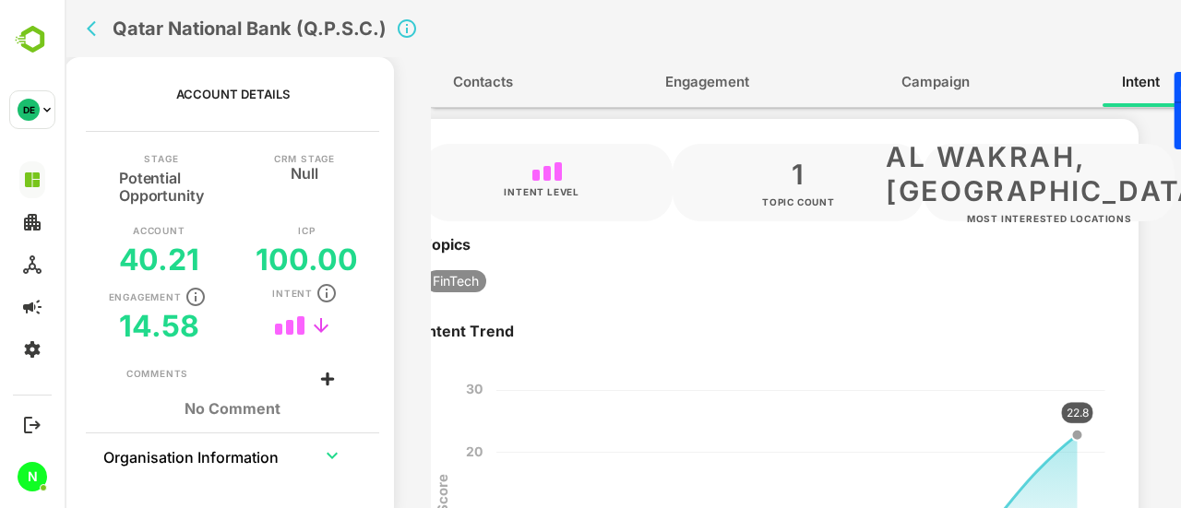
scroll to position [0, 0]
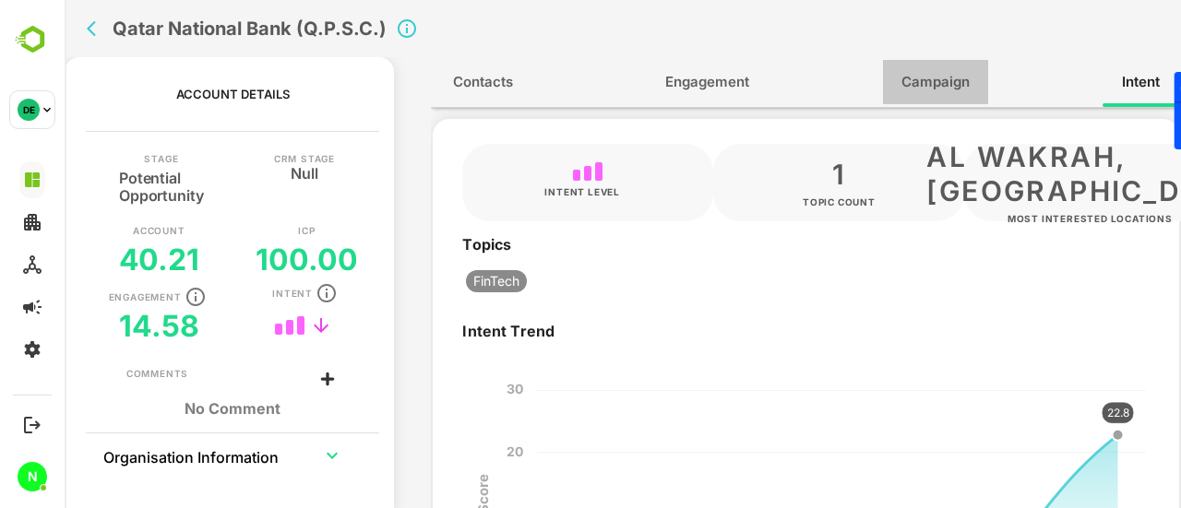
click at [926, 80] on span "Campaign" at bounding box center [935, 82] width 68 height 24
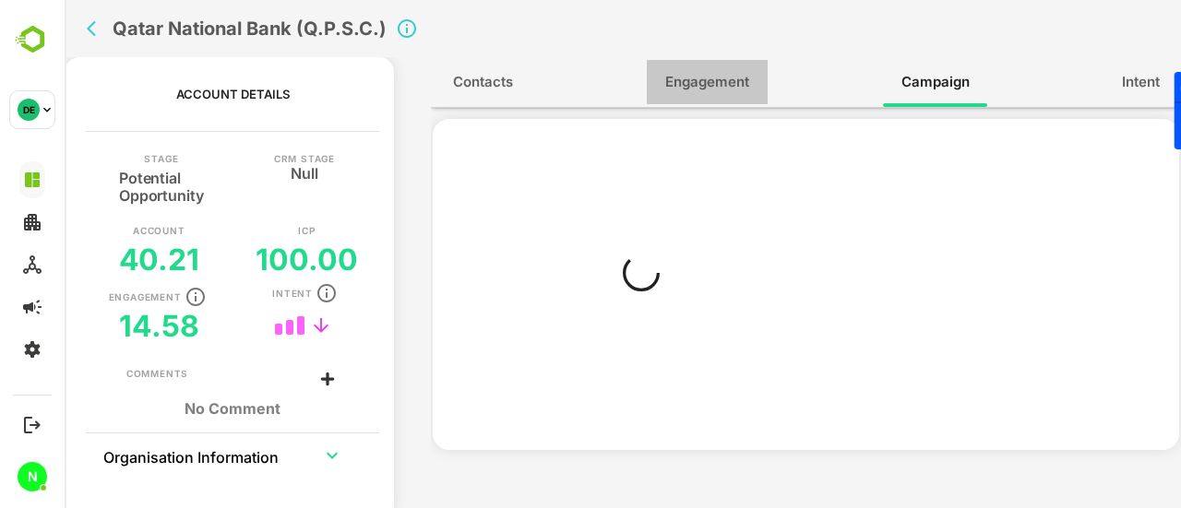
click at [714, 87] on span "Engagement" at bounding box center [707, 82] width 84 height 24
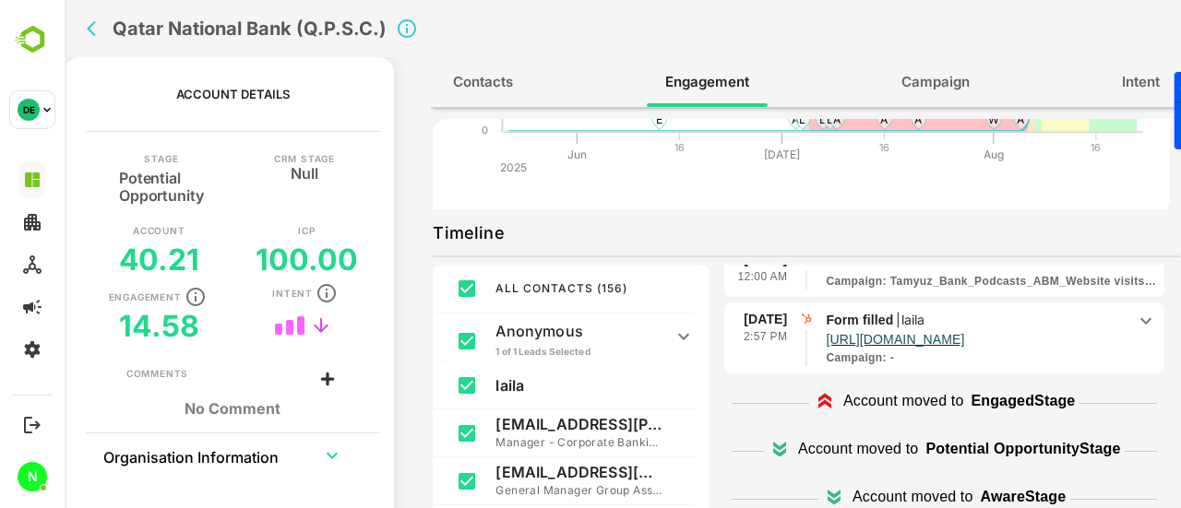
scroll to position [419, 0]
click at [898, 335] on p "[URL][DOMAIN_NAME]" at bounding box center [894, 338] width 138 height 18
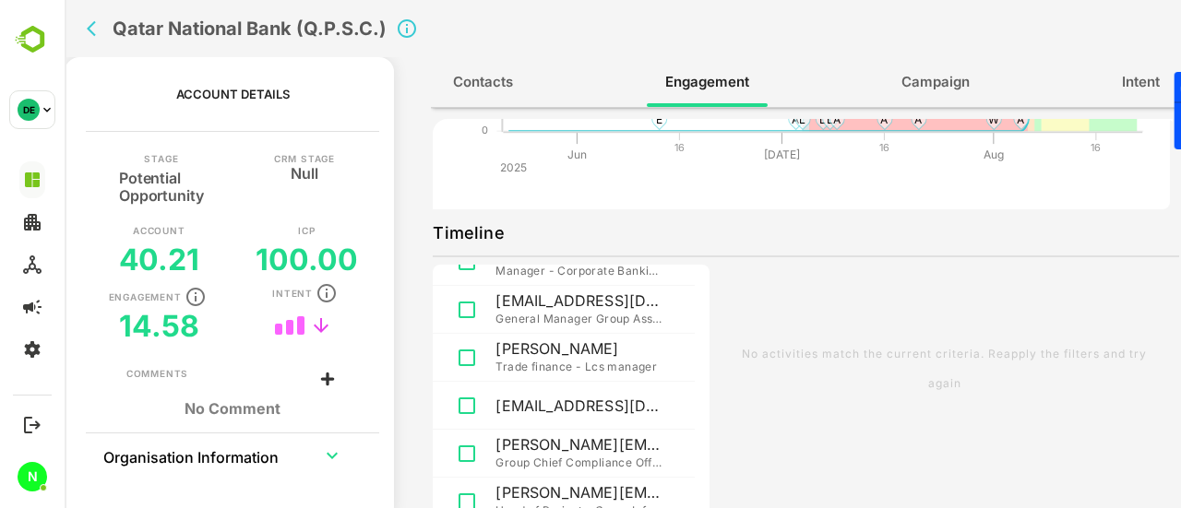
scroll to position [177, 0]
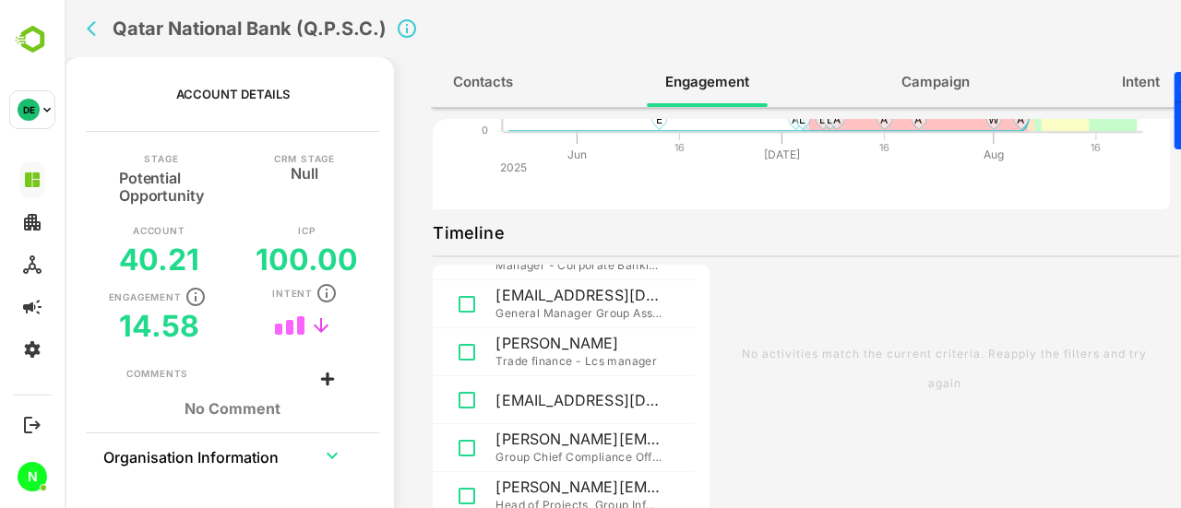
click at [94, 38] on button "back" at bounding box center [96, 29] width 28 height 28
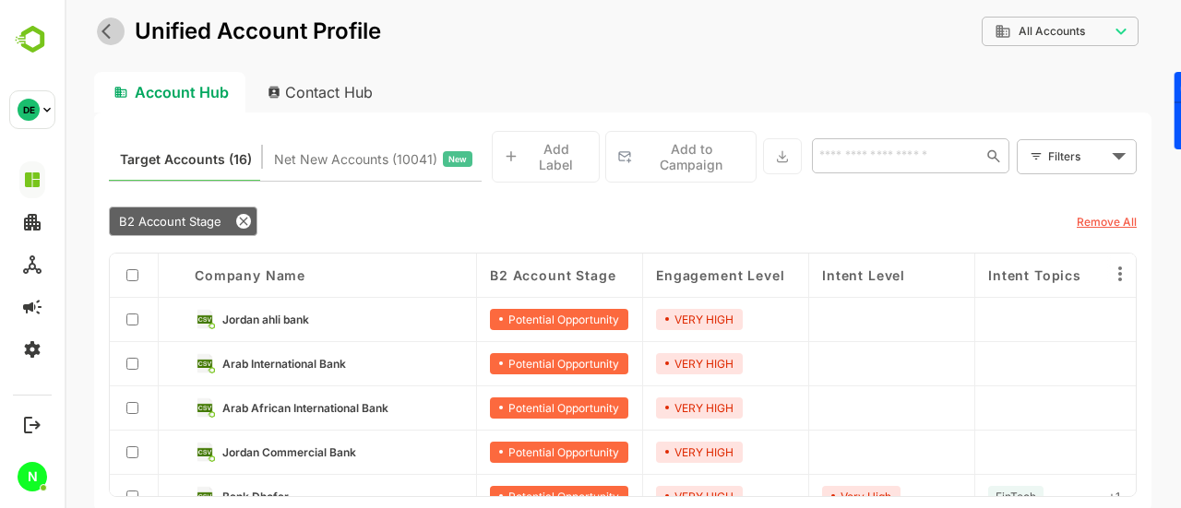
click at [105, 38] on icon "back" at bounding box center [110, 31] width 18 height 18
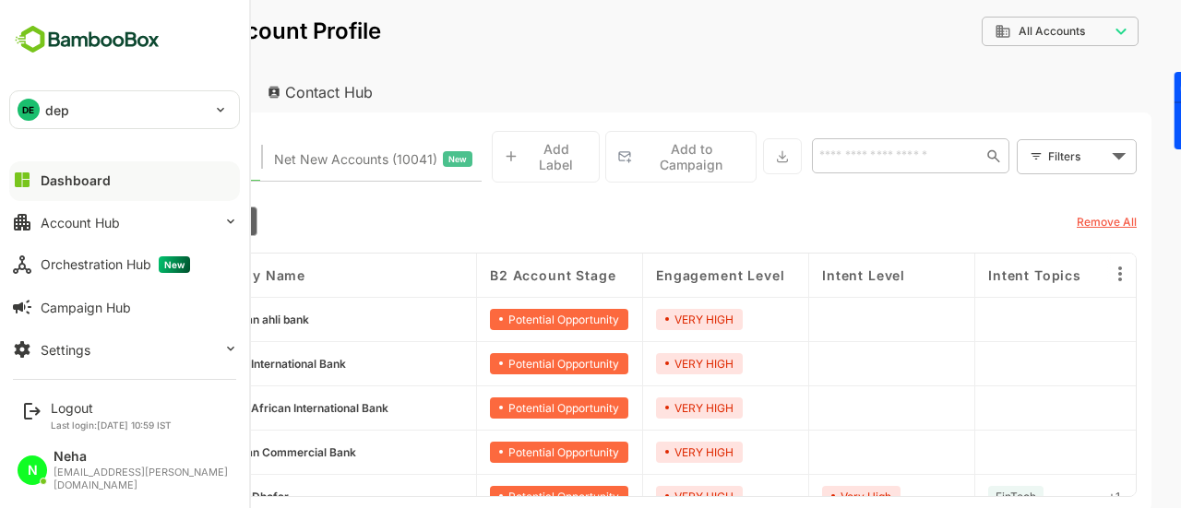
click at [37, 47] on img at bounding box center [87, 39] width 156 height 35
click at [25, 113] on div "DE" at bounding box center [29, 110] width 22 height 22
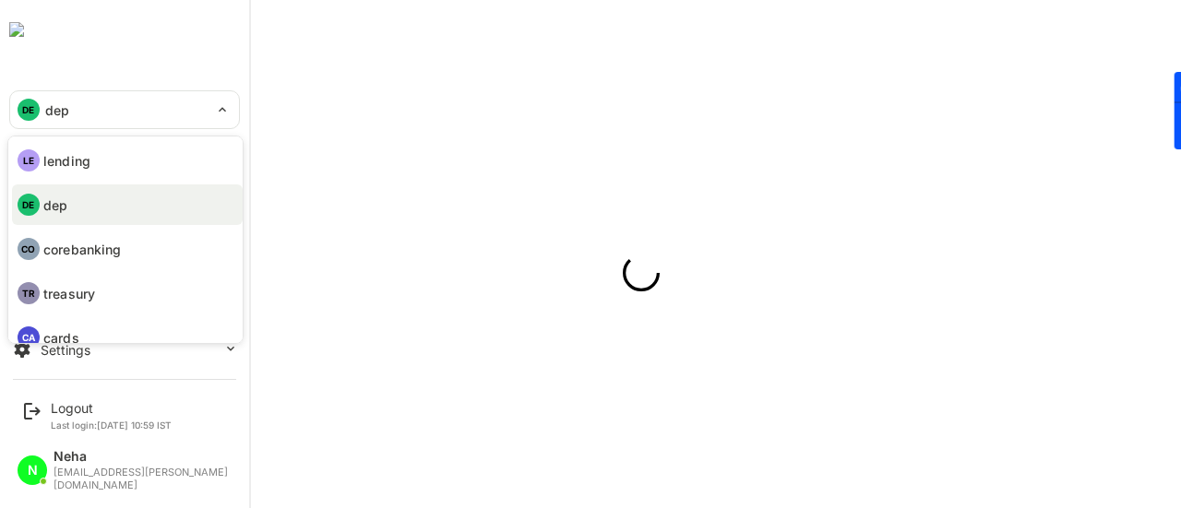
scroll to position [0, 0]
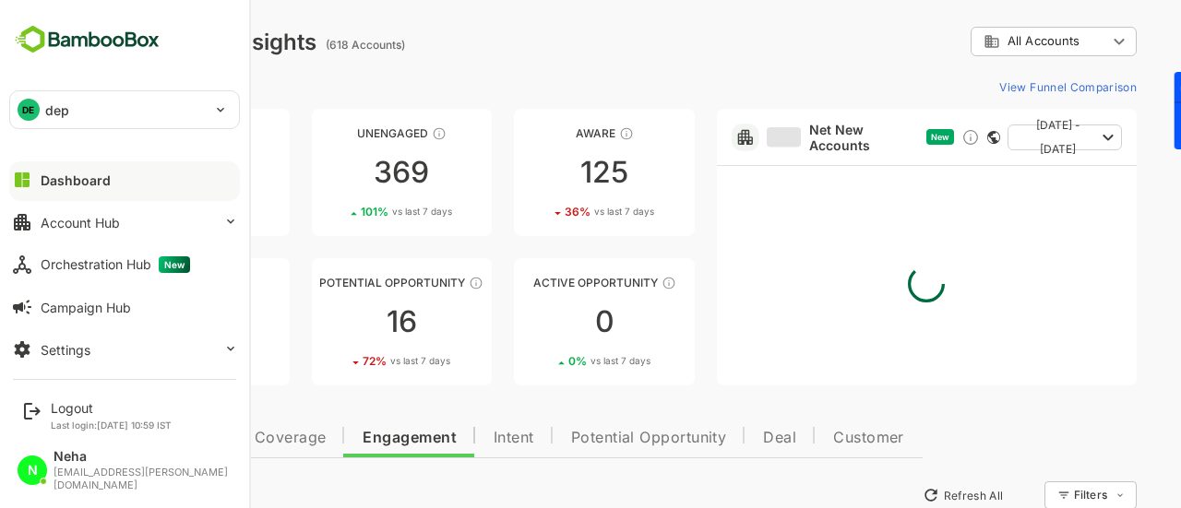
click at [511, 28] on div "**********" at bounding box center [622, 42] width 1027 height 30
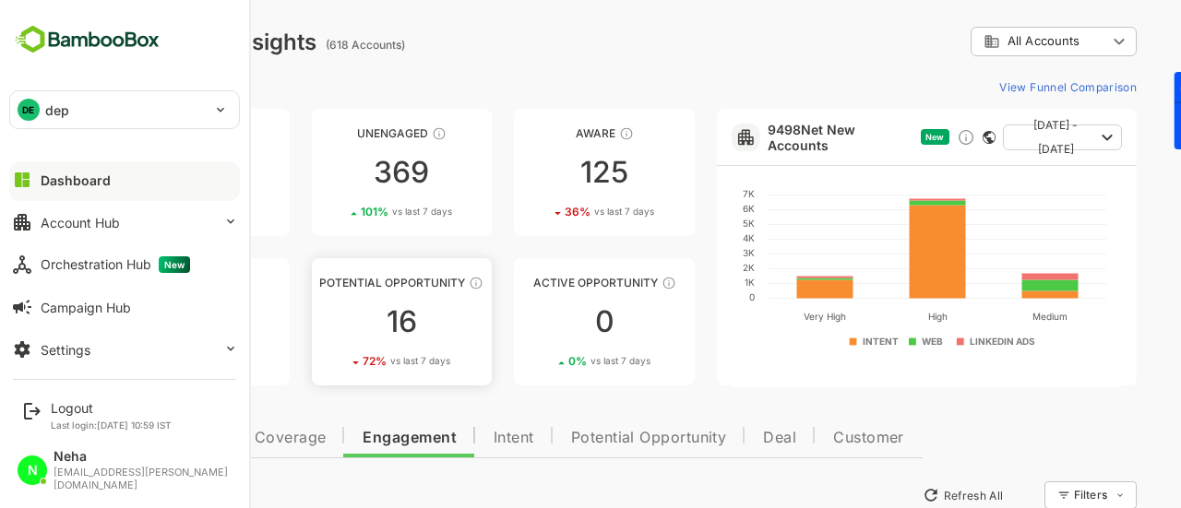
click at [403, 355] on span "vs last 7 days" at bounding box center [420, 361] width 60 height 14
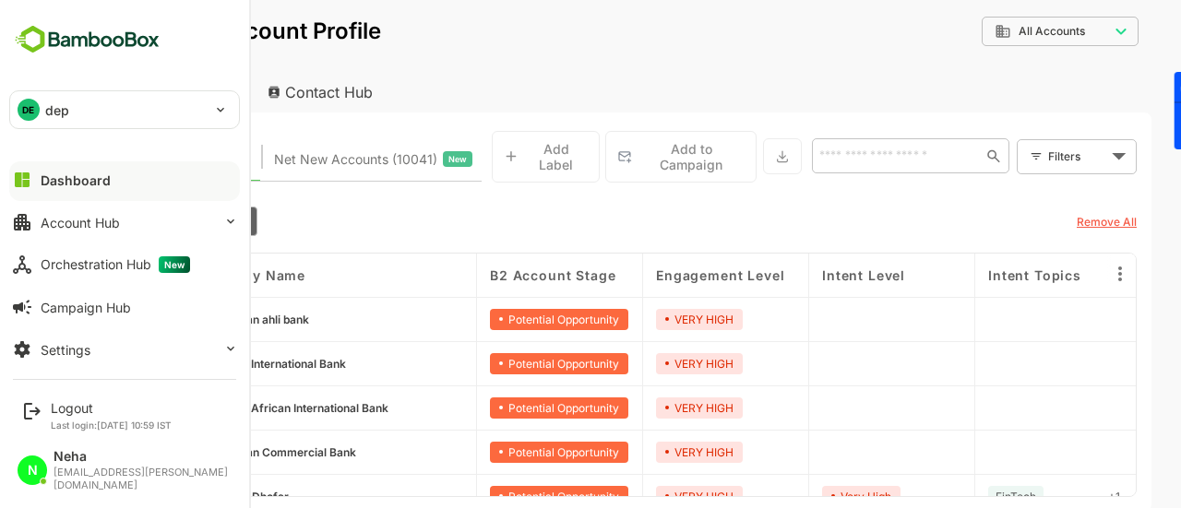
click at [679, 67] on div "**********" at bounding box center [622, 43] width 1057 height 57
click at [311, 219] on div "B2 Account Stage" at bounding box center [572, 222] width 926 height 30
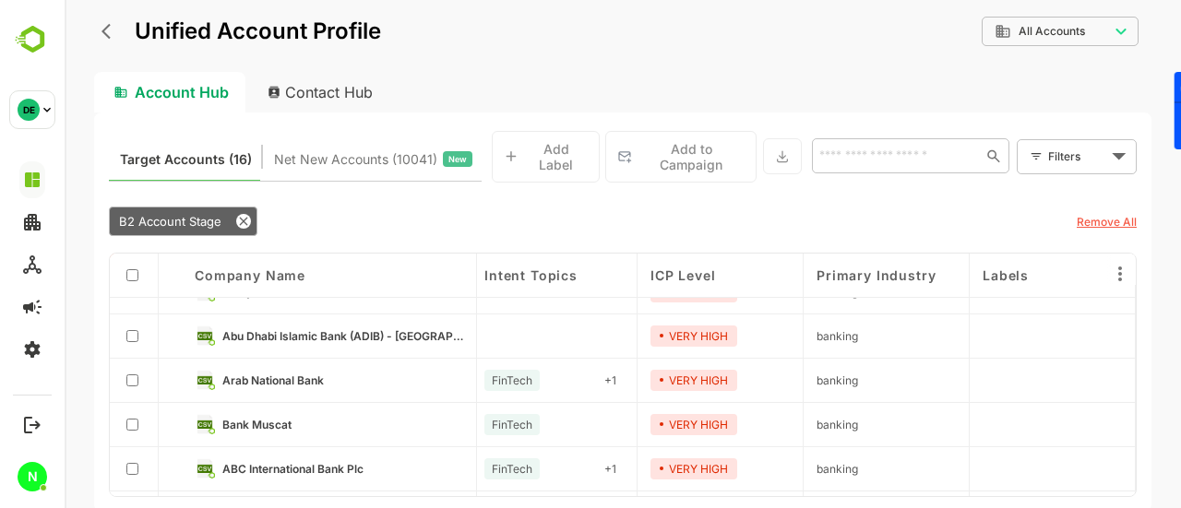
scroll to position [247, 504]
click at [271, 425] on link "Bank Muscat" at bounding box center [341, 426] width 241 height 20
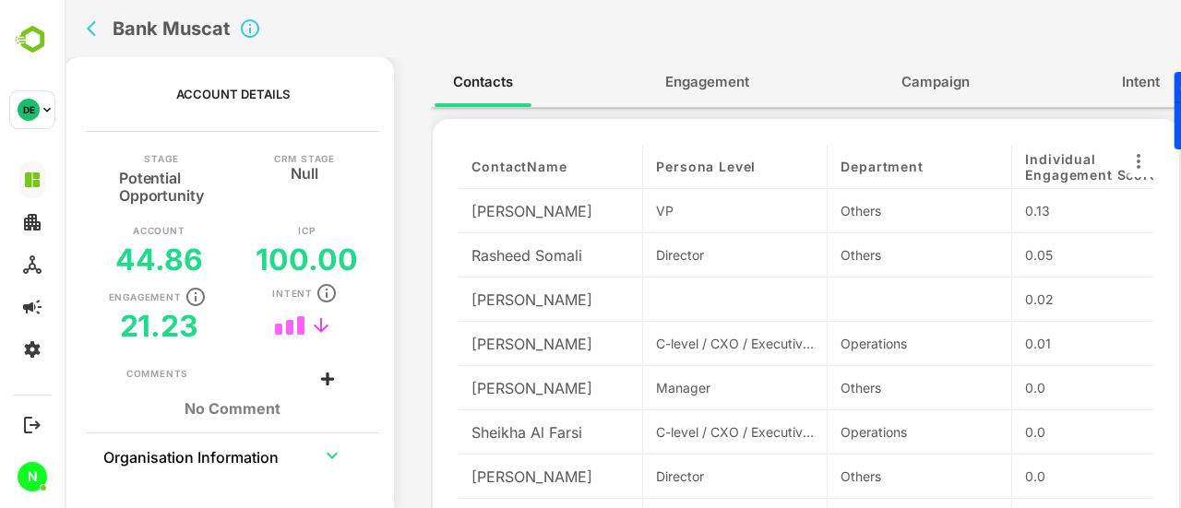
click at [697, 45] on div "Bank Muscat" at bounding box center [401, 28] width 644 height 57
click at [699, 90] on span "Engagement" at bounding box center [707, 82] width 84 height 24
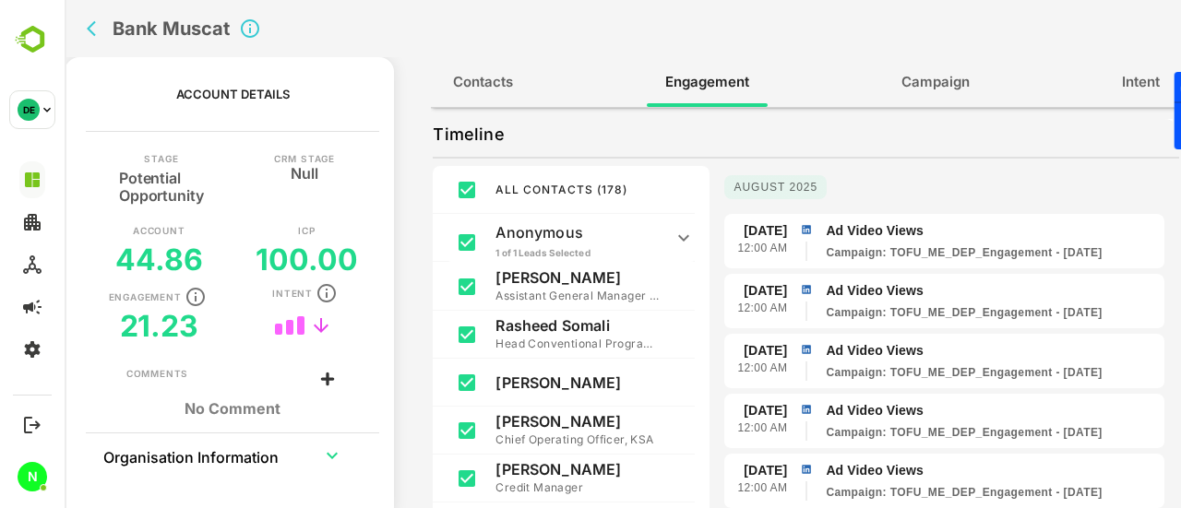
scroll to position [0, 0]
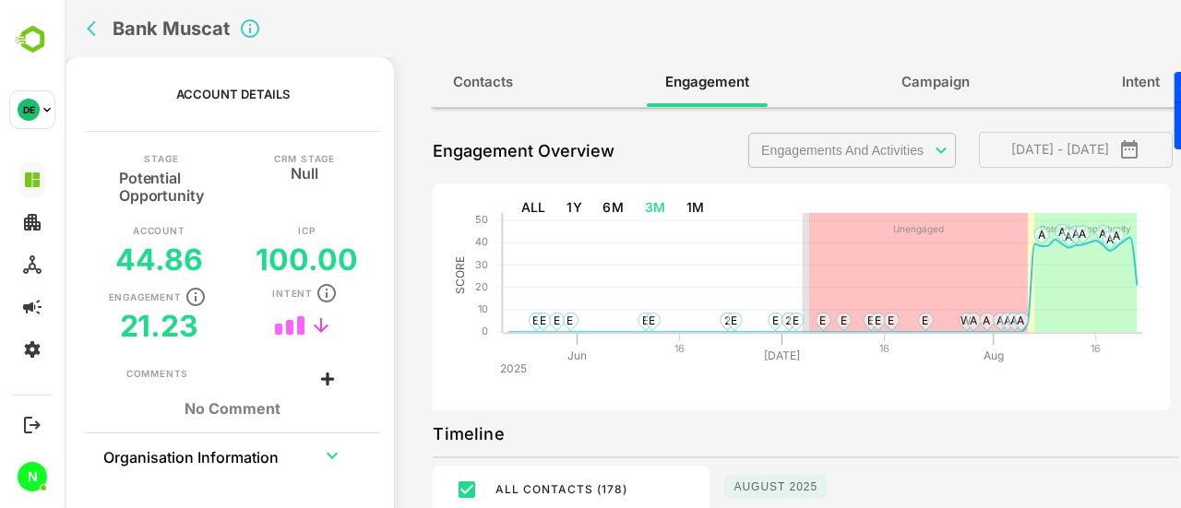
click at [802, 147] on body "**********" at bounding box center [623, 254] width 1116 height 508
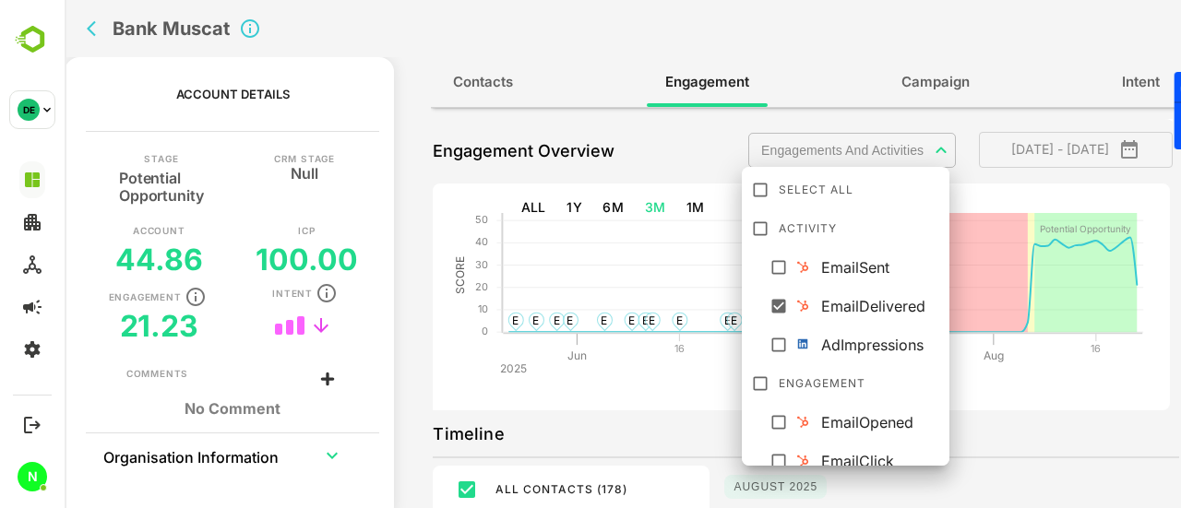
scroll to position [90, 0]
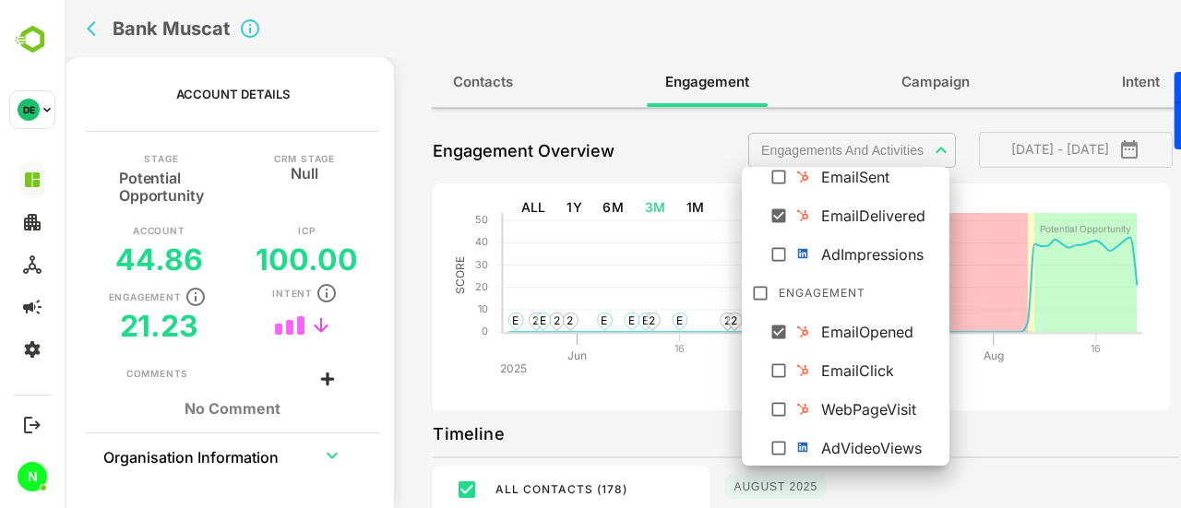
click at [777, 379] on icon at bounding box center [778, 371] width 18 height 18
click at [1038, 420] on div at bounding box center [623, 254] width 1116 height 508
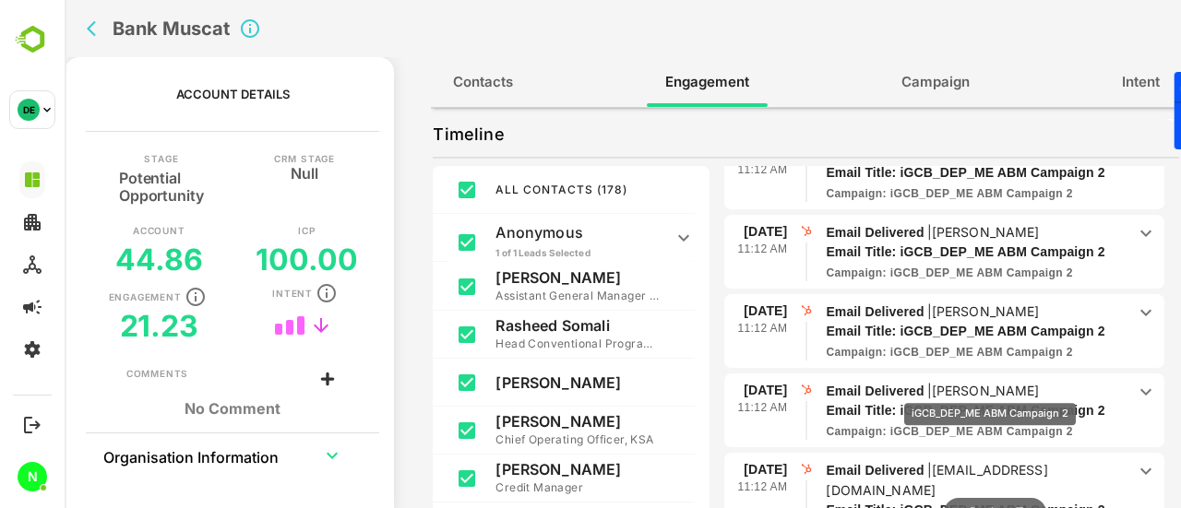
scroll to position [7110, 0]
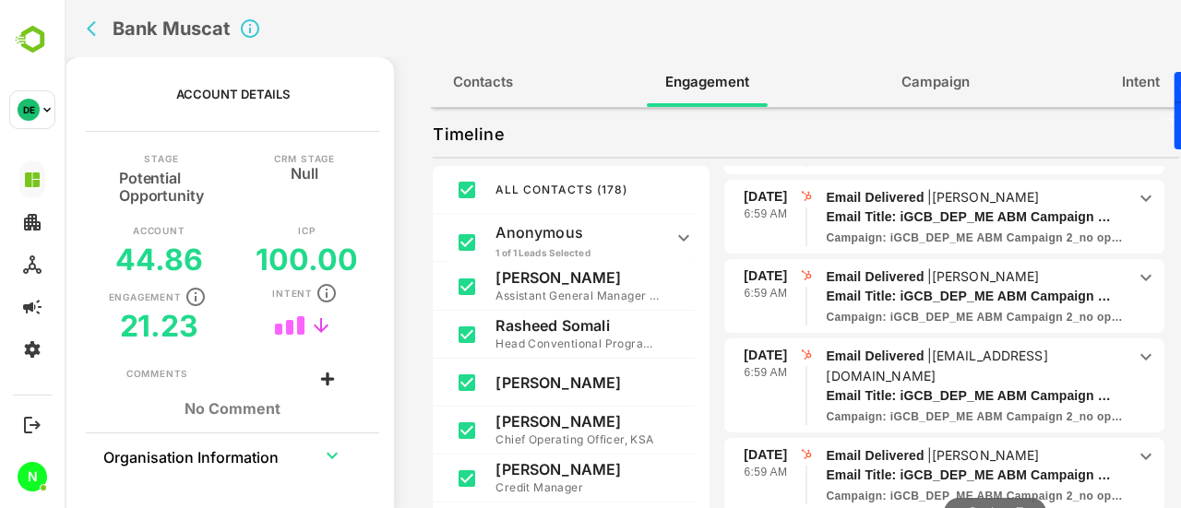
scroll to position [3042, 0]
